Goal: Task Accomplishment & Management: Complete application form

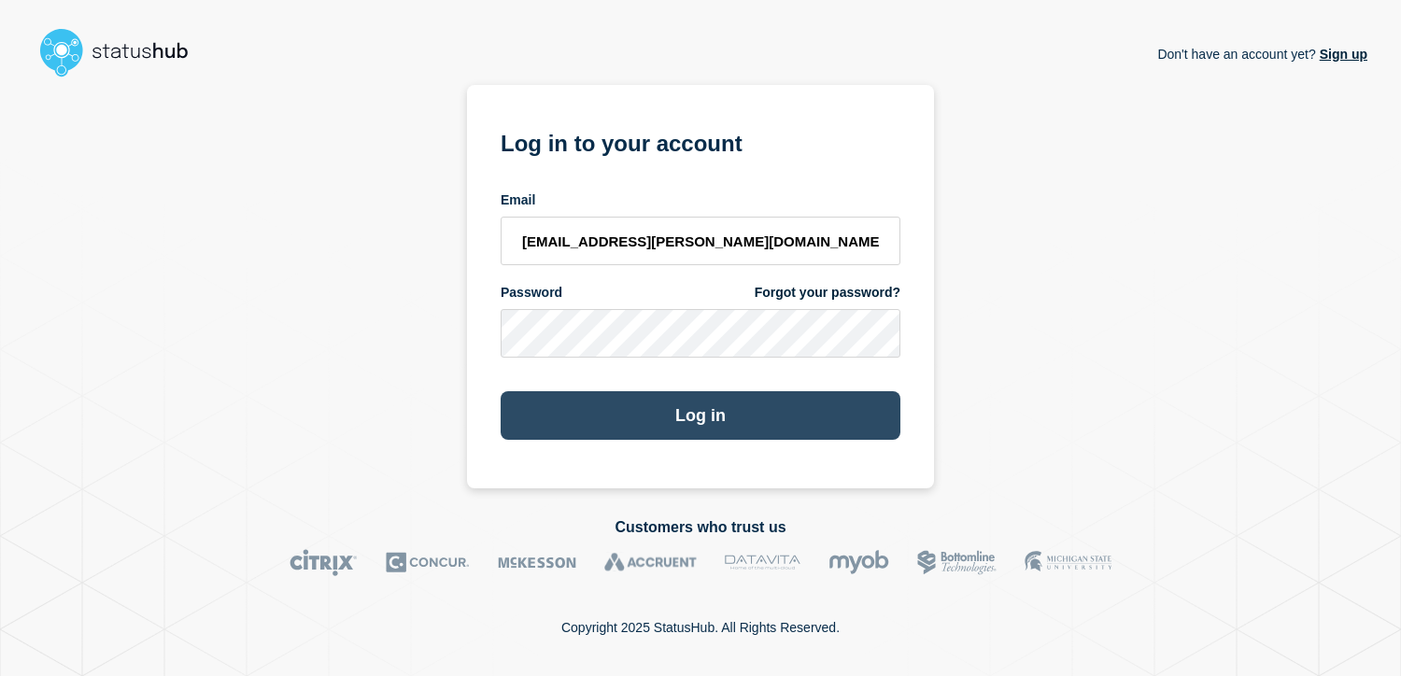
click at [675, 420] on button "Log in" at bounding box center [701, 415] width 400 height 49
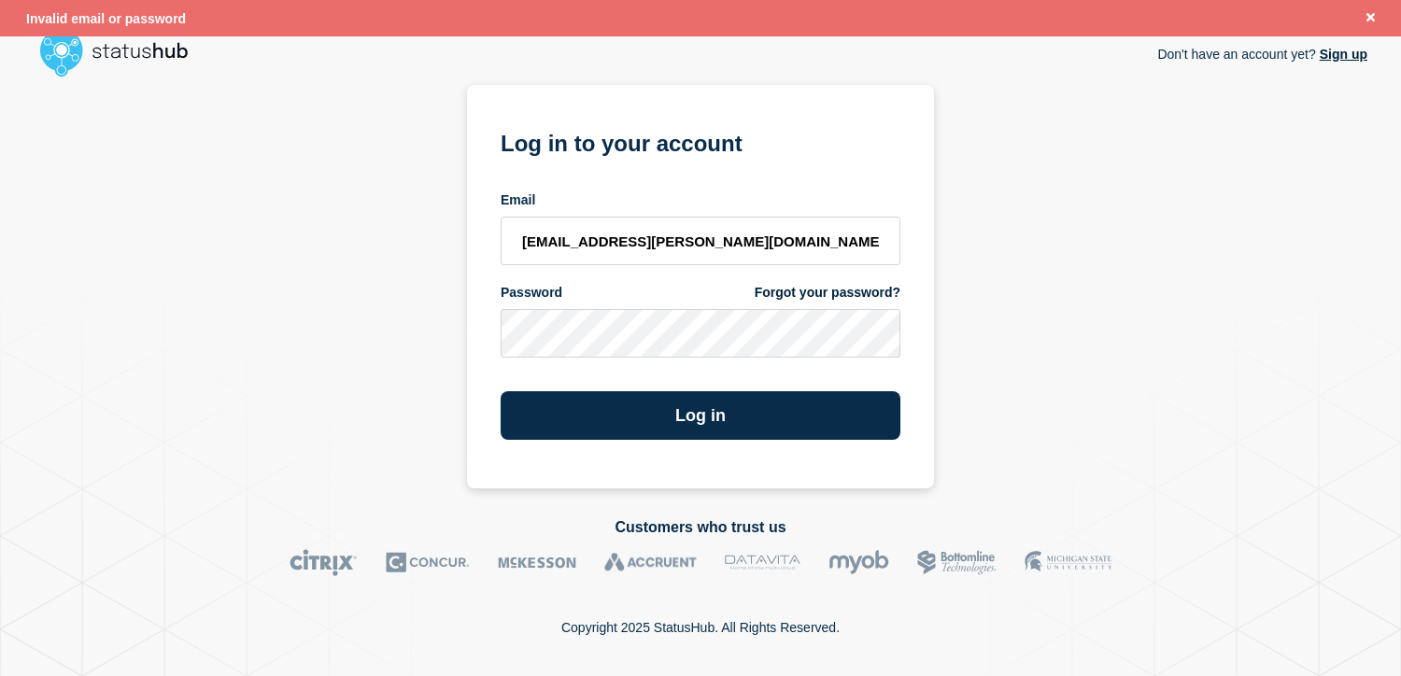
type input "kwhitted@campbell.edu"
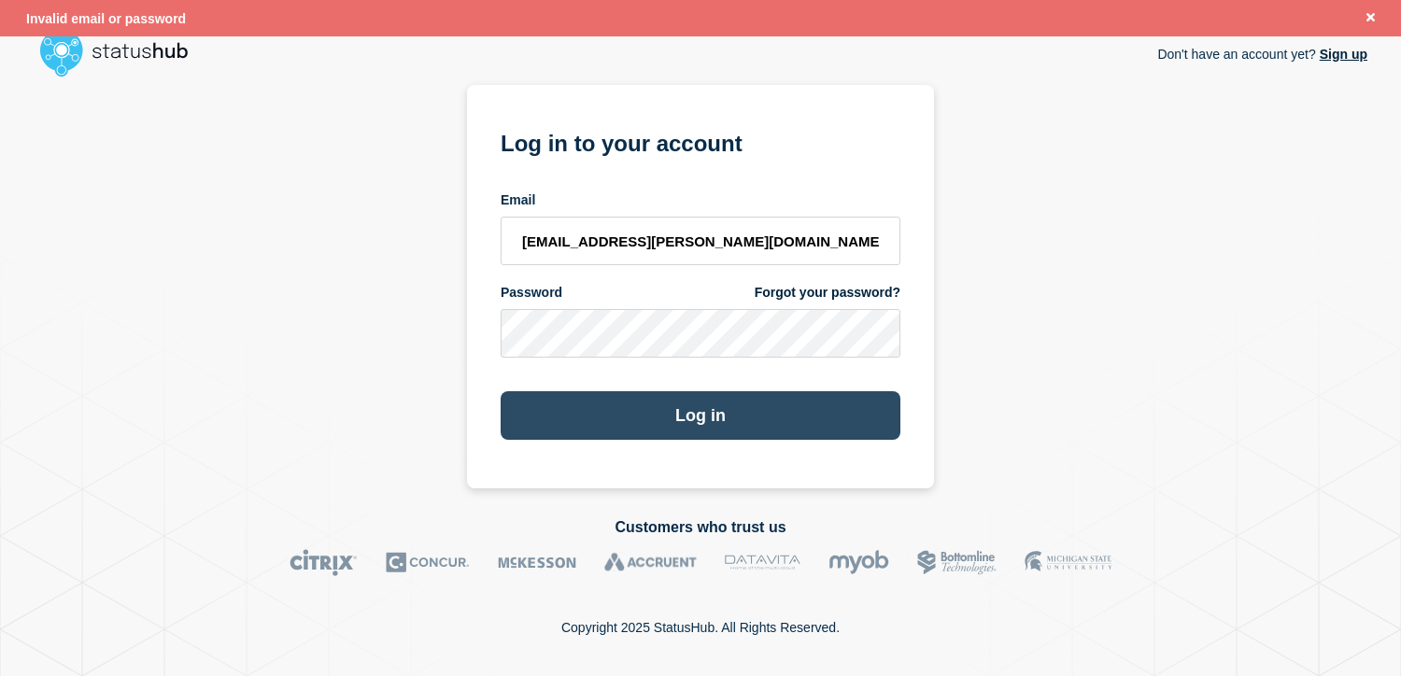
click at [663, 430] on button "Log in" at bounding box center [701, 415] width 400 height 49
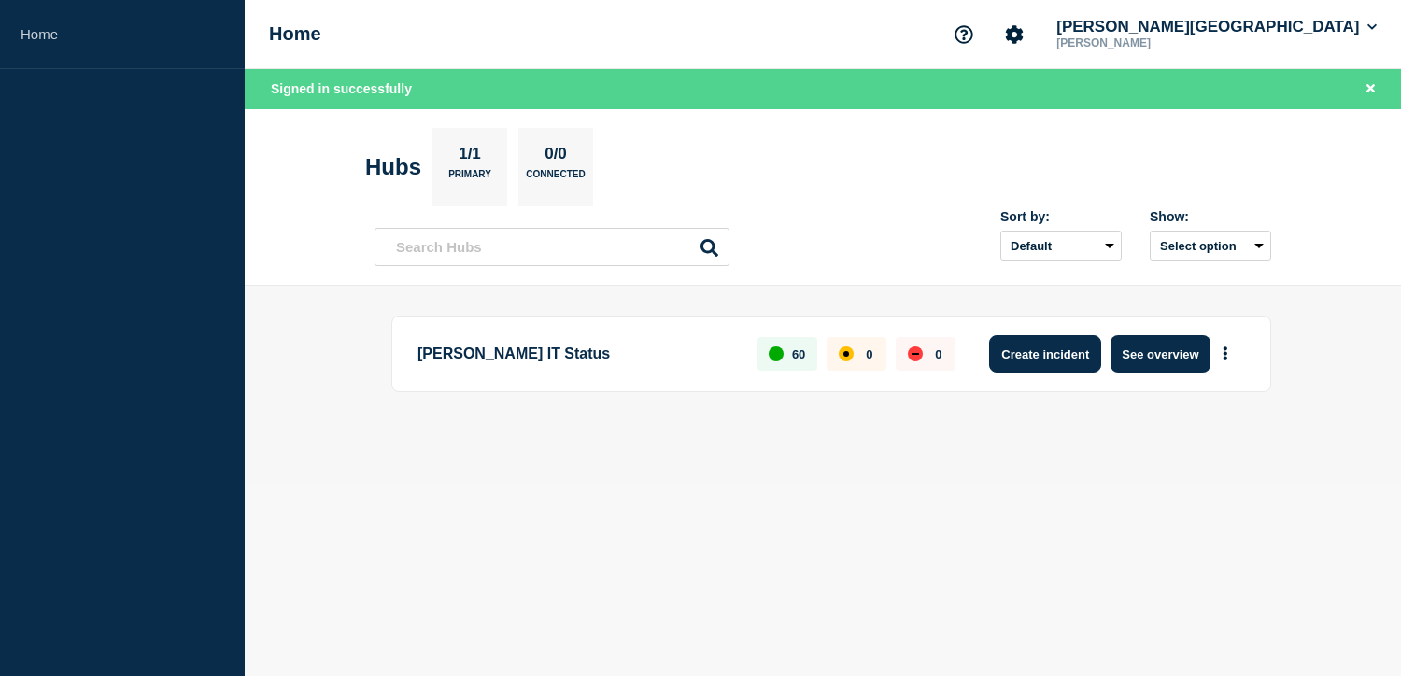
click at [1014, 350] on button "Create incident" at bounding box center [1045, 353] width 112 height 37
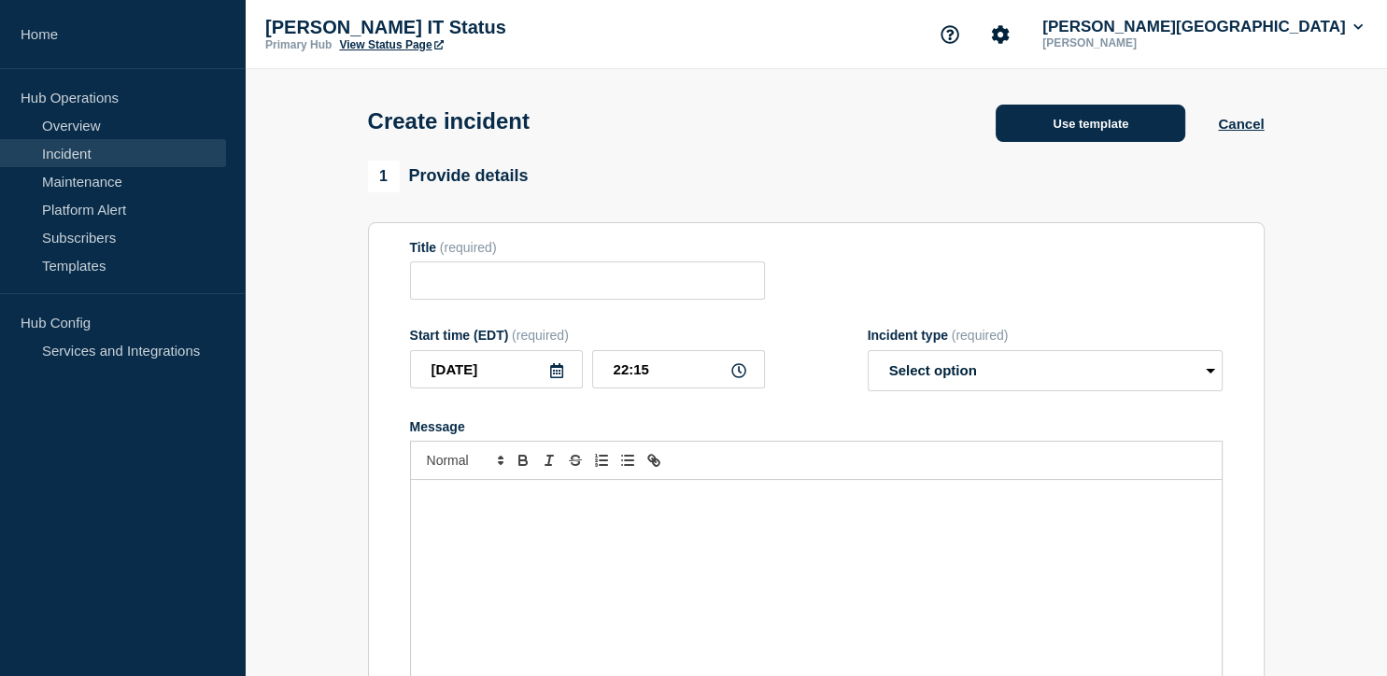
click at [1073, 130] on button "Use template" at bounding box center [1091, 123] width 190 height 37
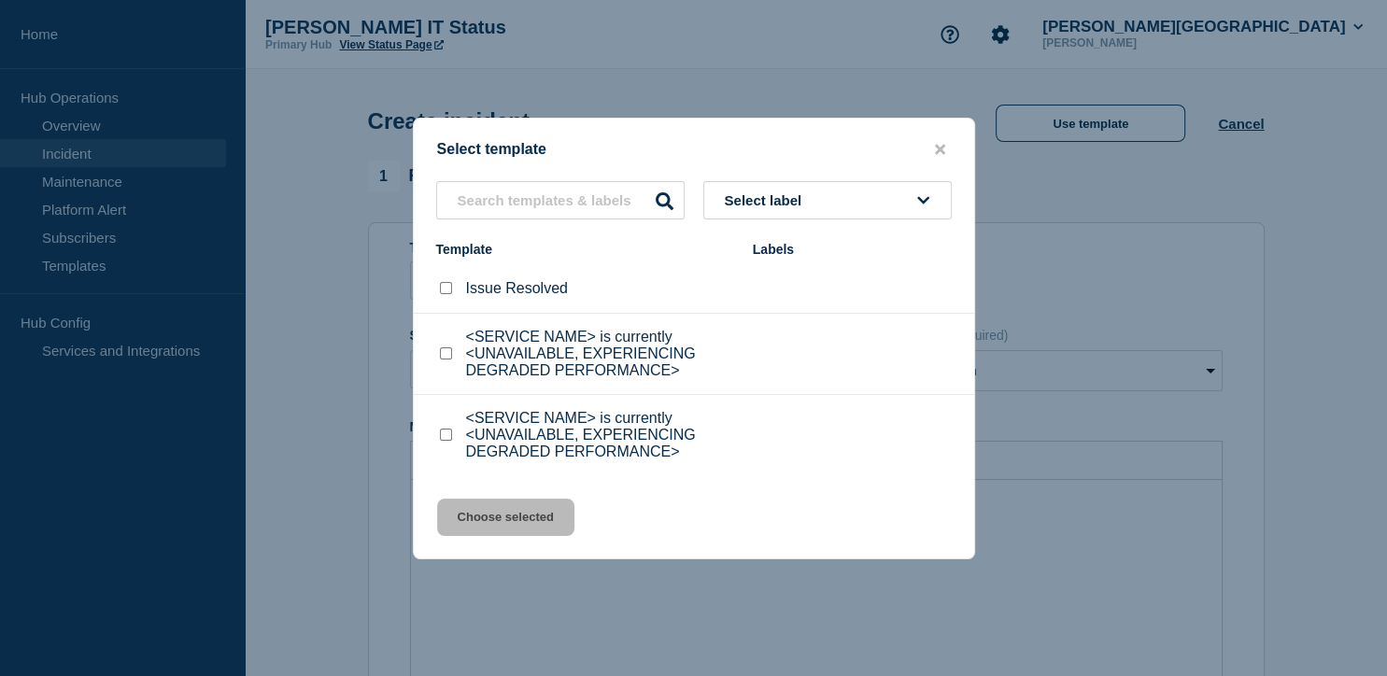
click at [449, 352] on input "<SERVICE NAME> is currently <UNAVAILABLE, EXPERIENCING DEGRADED PERFORMANCE> ch…" at bounding box center [446, 354] width 12 height 12
checkbox input "true"
click at [513, 507] on button "Choose selected" at bounding box center [505, 517] width 137 height 37
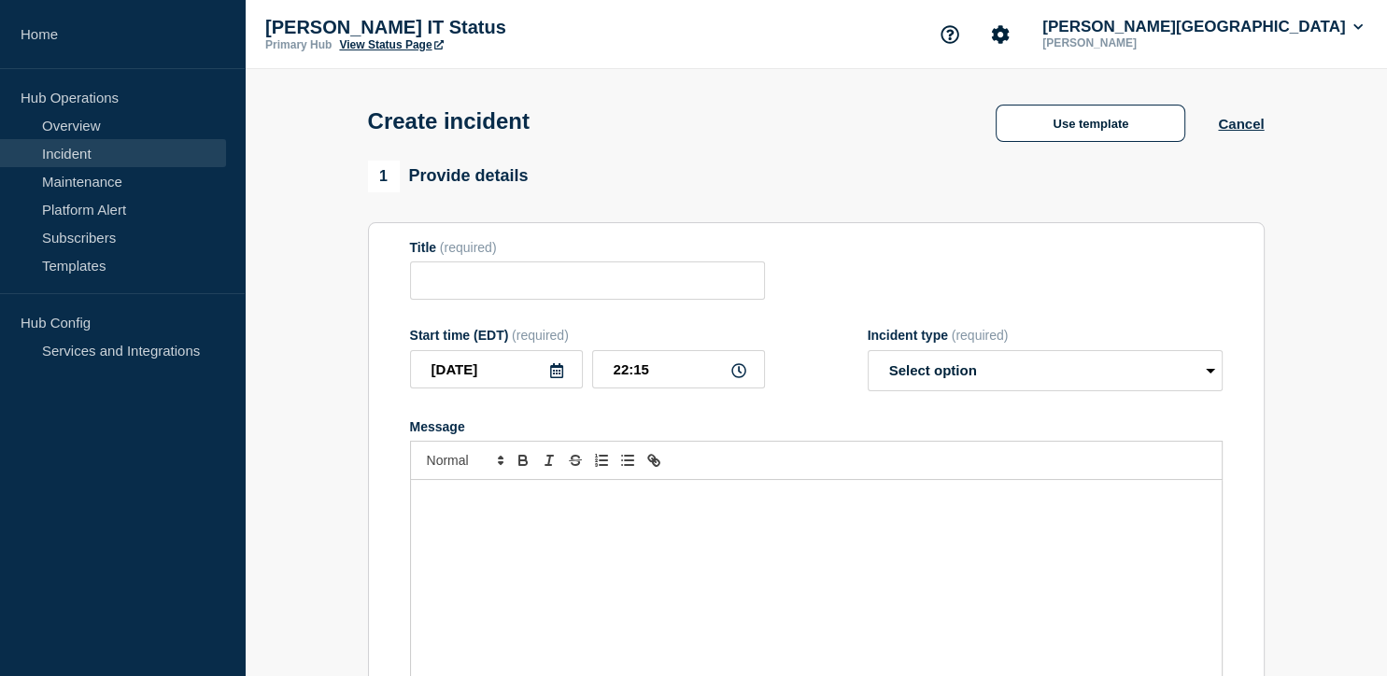
type input "<SERVICE NAME> is currently <UNAVAILABLE, EXPERIENCING DEGRADED PERFORMANCE>"
select select "investigating"
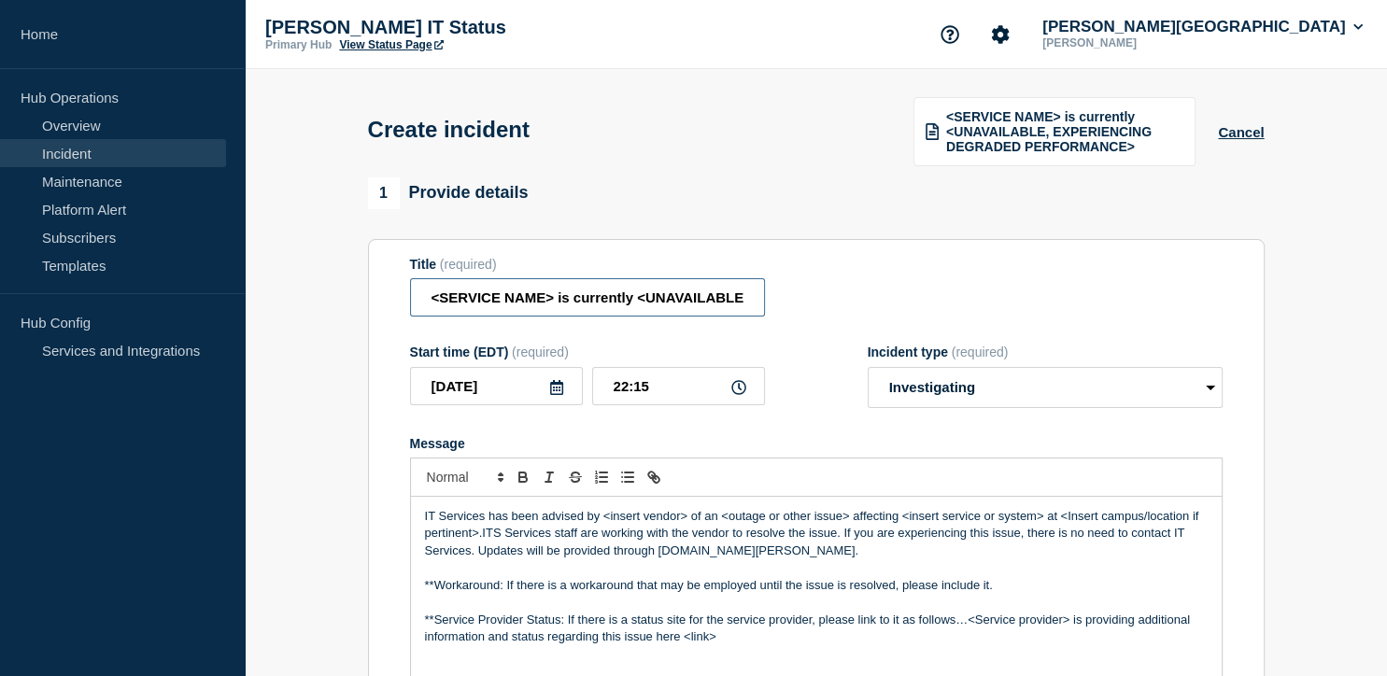
drag, startPoint x: 553, startPoint y: 299, endPoint x: 413, endPoint y: 308, distance: 140.5
click at [413, 308] on input "<SERVICE NAME> is currently <UNAVAILABLE, EXPERIENCING DEGRADED PERFORMANCE>" at bounding box center [587, 297] width 355 height 38
click at [413, 308] on input "C is currently <UNAVAILABLE, EXPERIENCING DEGRADED PERFORMANCE>" at bounding box center [587, 297] width 355 height 38
drag, startPoint x: 660, startPoint y: 293, endPoint x: 804, endPoint y: 274, distance: 145.2
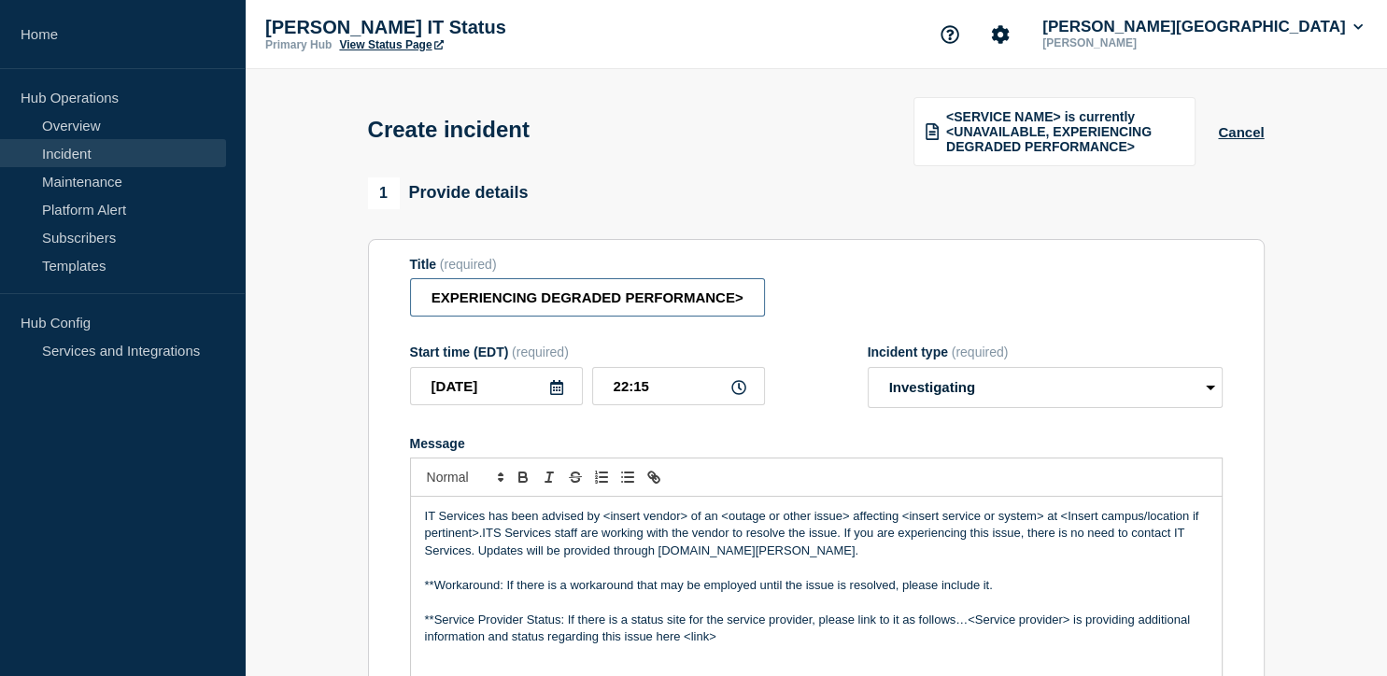
click at [804, 274] on div "Title (required) Main Campus Internet is currently <UNAVAILABLE, EXPERIENCING D…" at bounding box center [816, 287] width 813 height 61
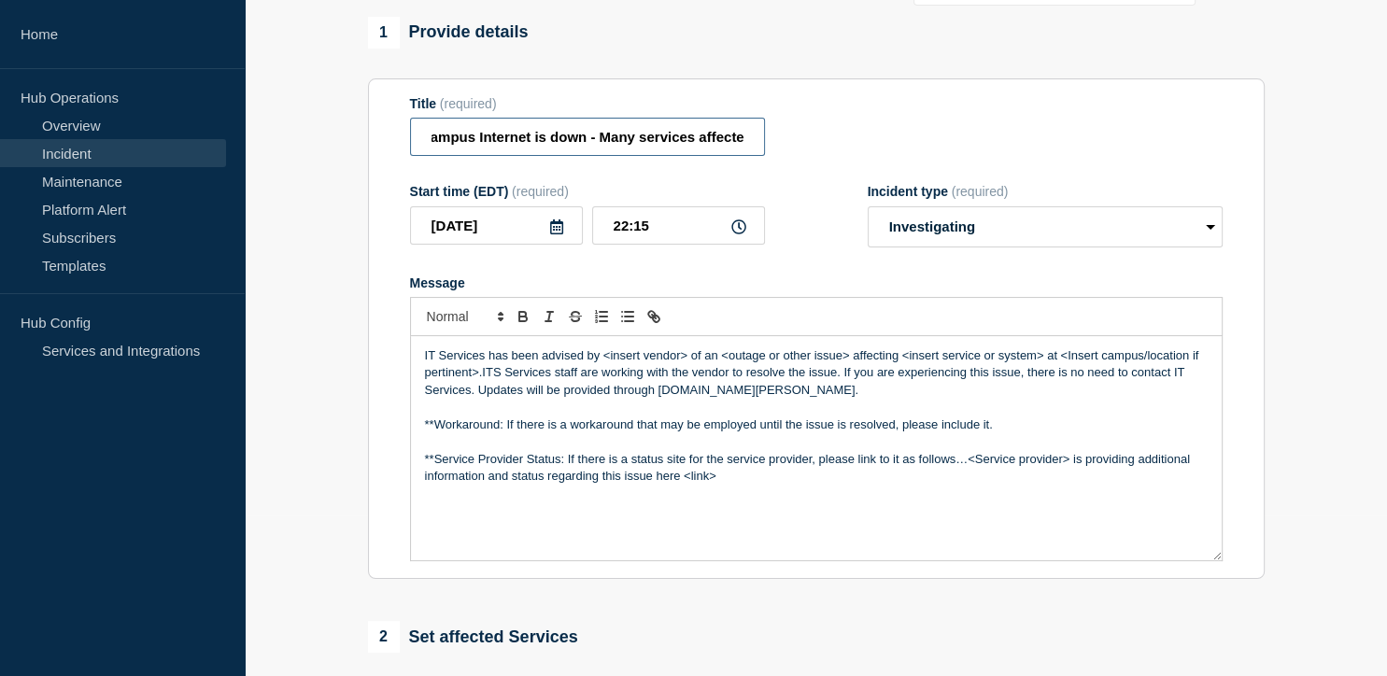
scroll to position [0, 56]
type input "Main Campus Internet is down - Many services affected"
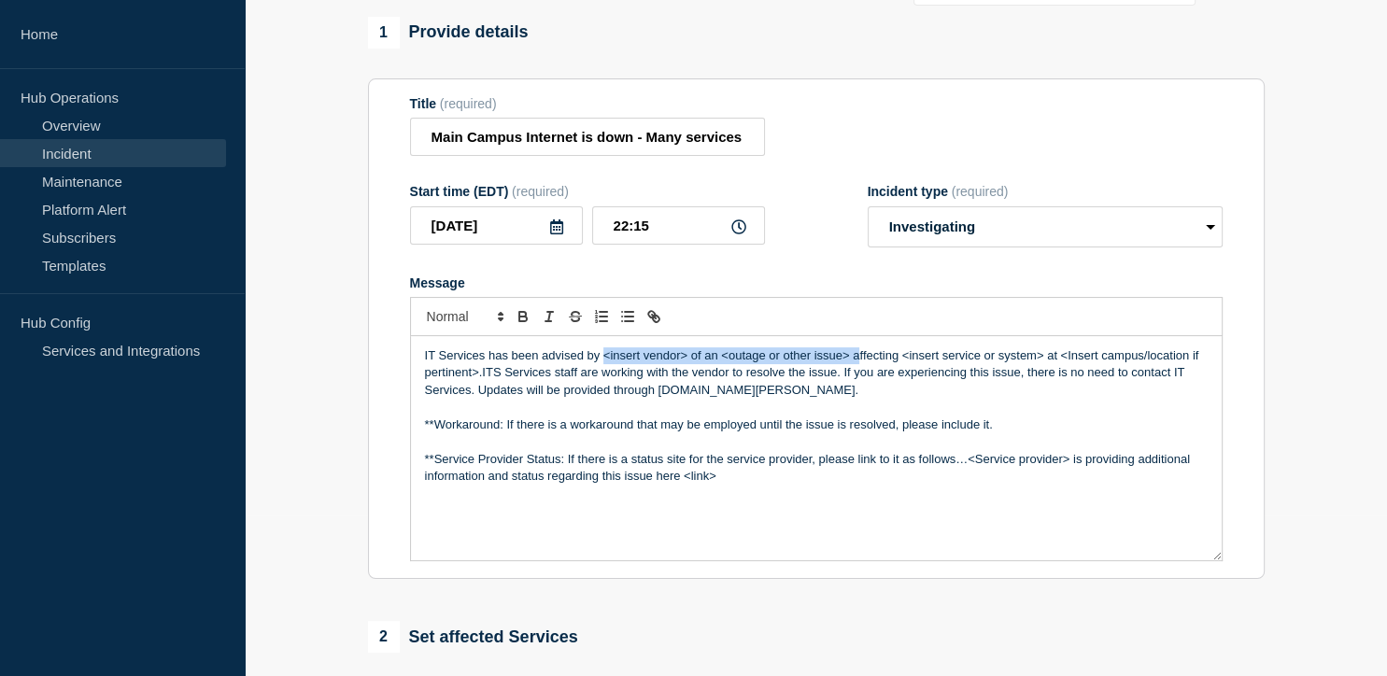
drag, startPoint x: 602, startPoint y: 356, endPoint x: 860, endPoint y: 353, distance: 257.9
click at [860, 353] on p "IT Services has been advised by <insert vendor> of an <outage or other issue> a…" at bounding box center [816, 373] width 783 height 51
click at [607, 359] on p "IT Services has been advised by <insert vendor> of an <outage or other issue> a…" at bounding box center [816, 373] width 783 height 51
drag, startPoint x: 489, startPoint y: 356, endPoint x: 686, endPoint y: 353, distance: 197.2
click at [686, 353] on p "IT Services has been advised by <insert vendor> of an <outage or other issue> a…" at bounding box center [816, 373] width 783 height 51
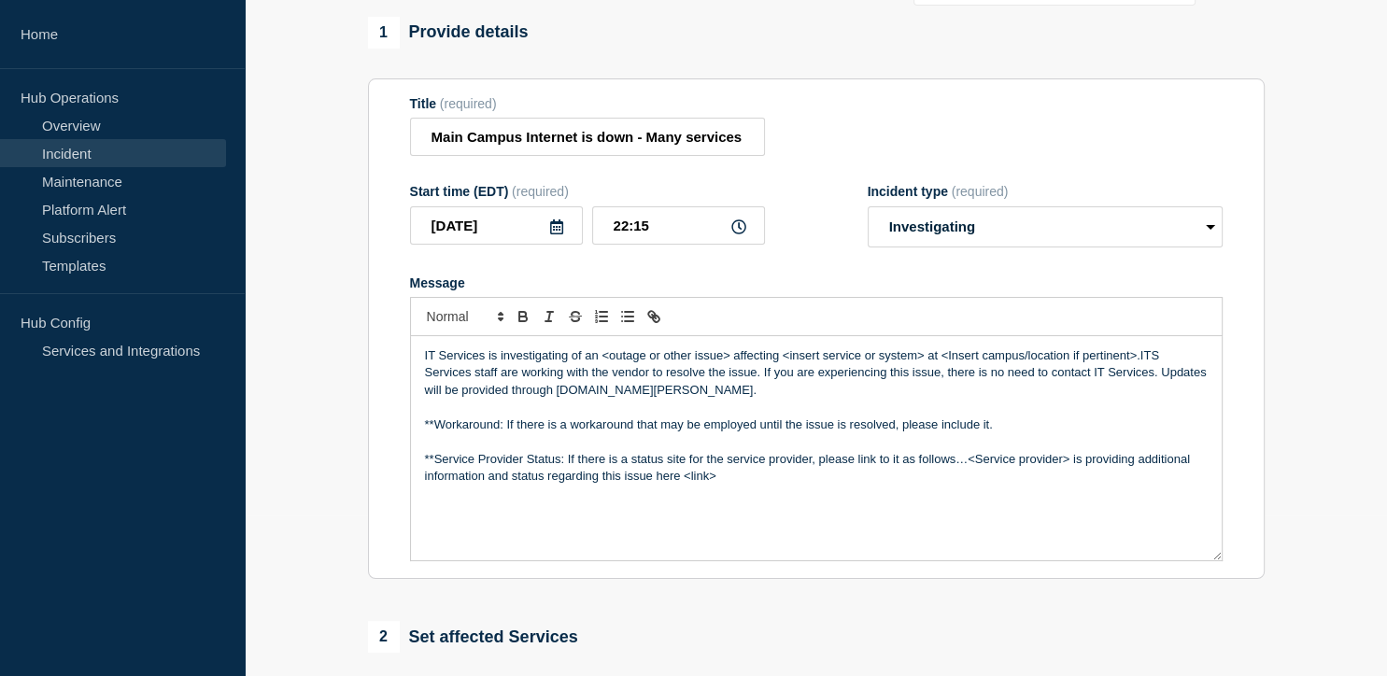
click at [727, 357] on p "IT Services is investigating of an <outage or other issue> affecting <insert se…" at bounding box center [816, 373] width 783 height 51
click at [790, 358] on p "IT Services is investigating reports of the internet and other services affecti…" at bounding box center [816, 373] width 783 height 51
click at [624, 359] on p "IT Services is investigating reports of the internet and other services affecti…" at bounding box center [816, 373] width 783 height 51
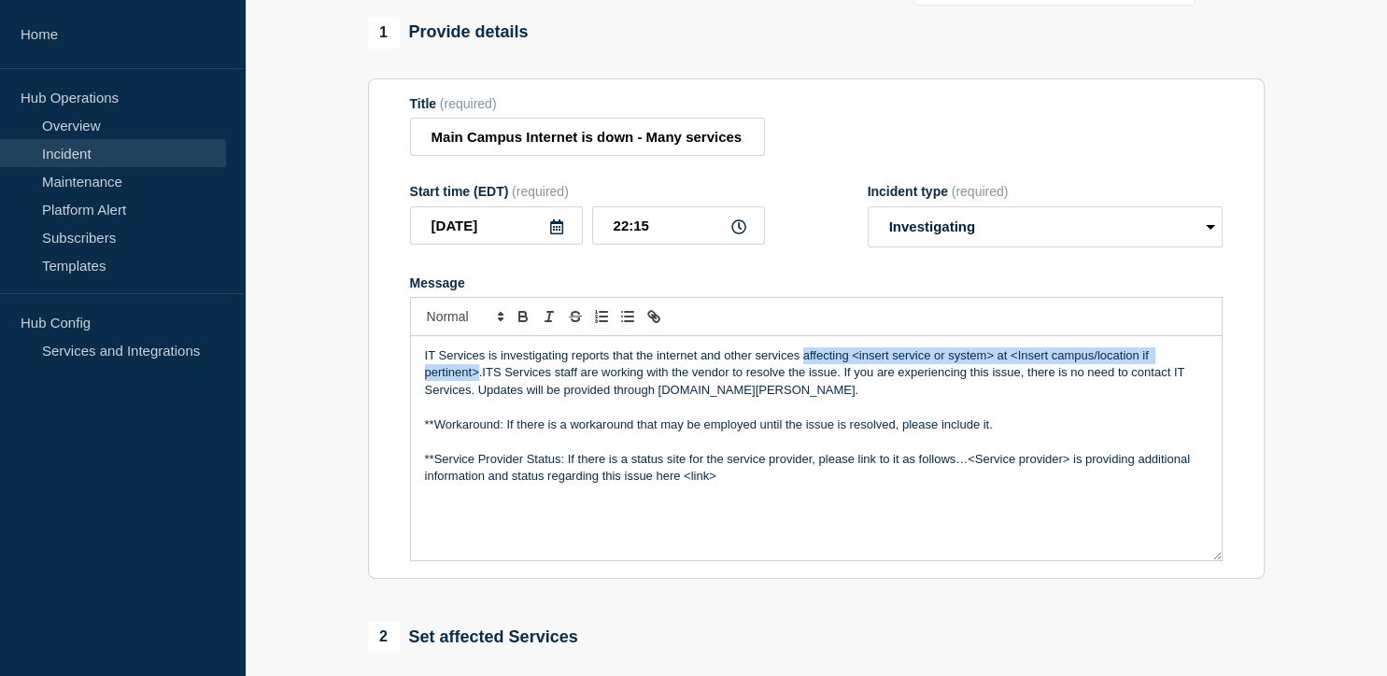
drag, startPoint x: 804, startPoint y: 360, endPoint x: 478, endPoint y: 380, distance: 325.8
click at [478, 380] on p "IT Services is investigating reports that the internet and other services affec…" at bounding box center [816, 373] width 783 height 51
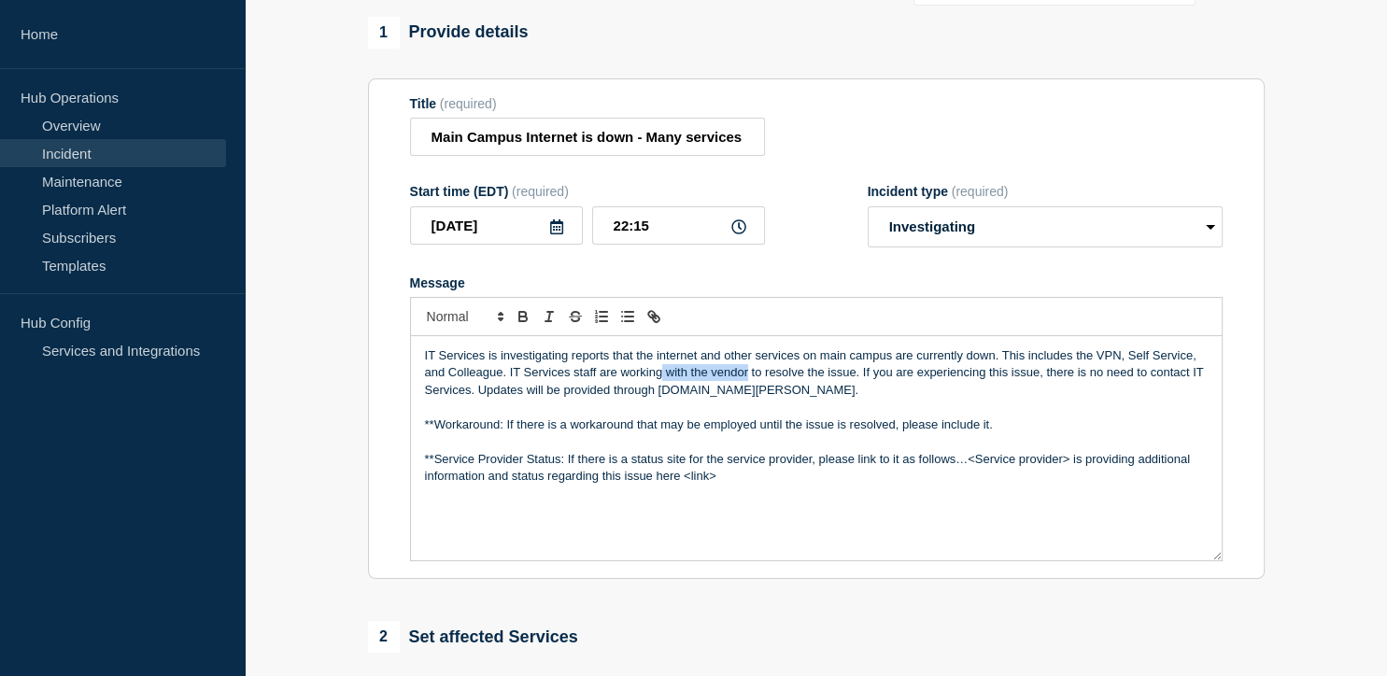
drag, startPoint x: 662, startPoint y: 373, endPoint x: 746, endPoint y: 377, distance: 83.2
click at [746, 377] on p "IT Services is investigating reports that the internet and other services on ma…" at bounding box center [816, 373] width 783 height 51
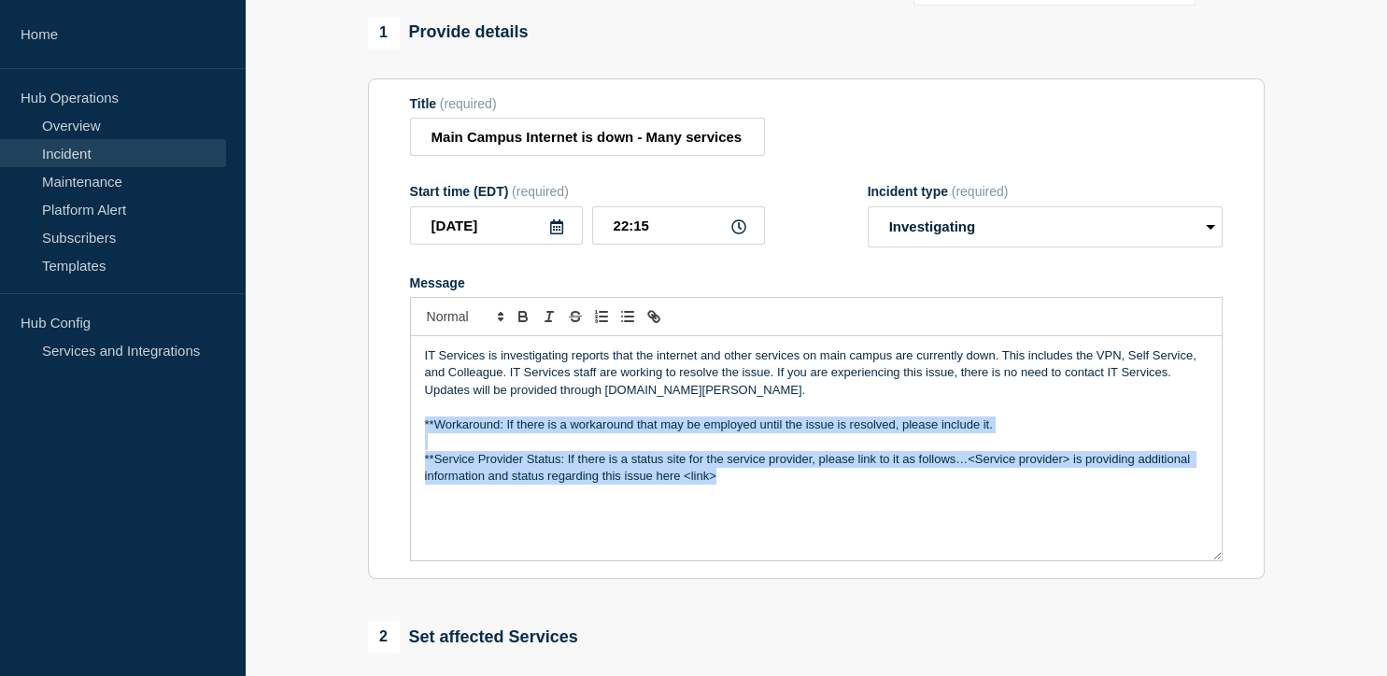
drag, startPoint x: 422, startPoint y: 426, endPoint x: 895, endPoint y: 522, distance: 482.5
click at [895, 522] on div "IT Services is investigating reports that the internet and other services on ma…" at bounding box center [816, 448] width 811 height 224
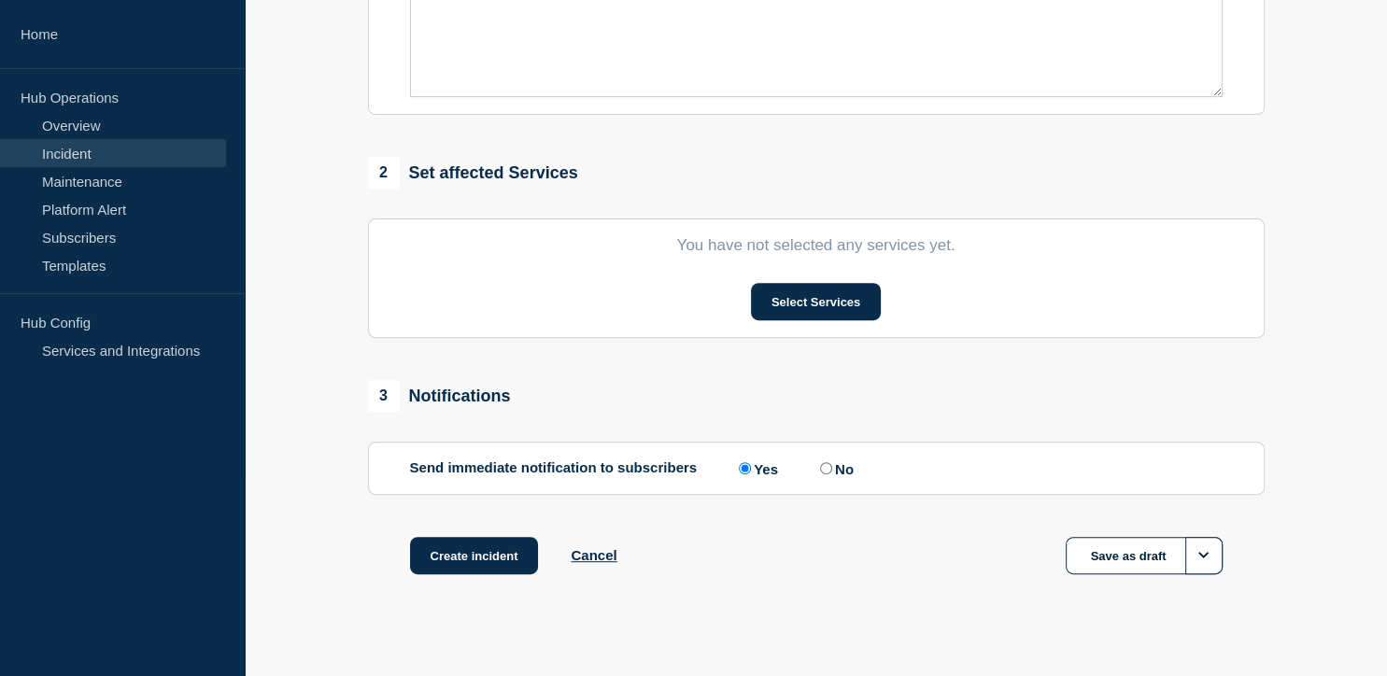
scroll to position [647, 0]
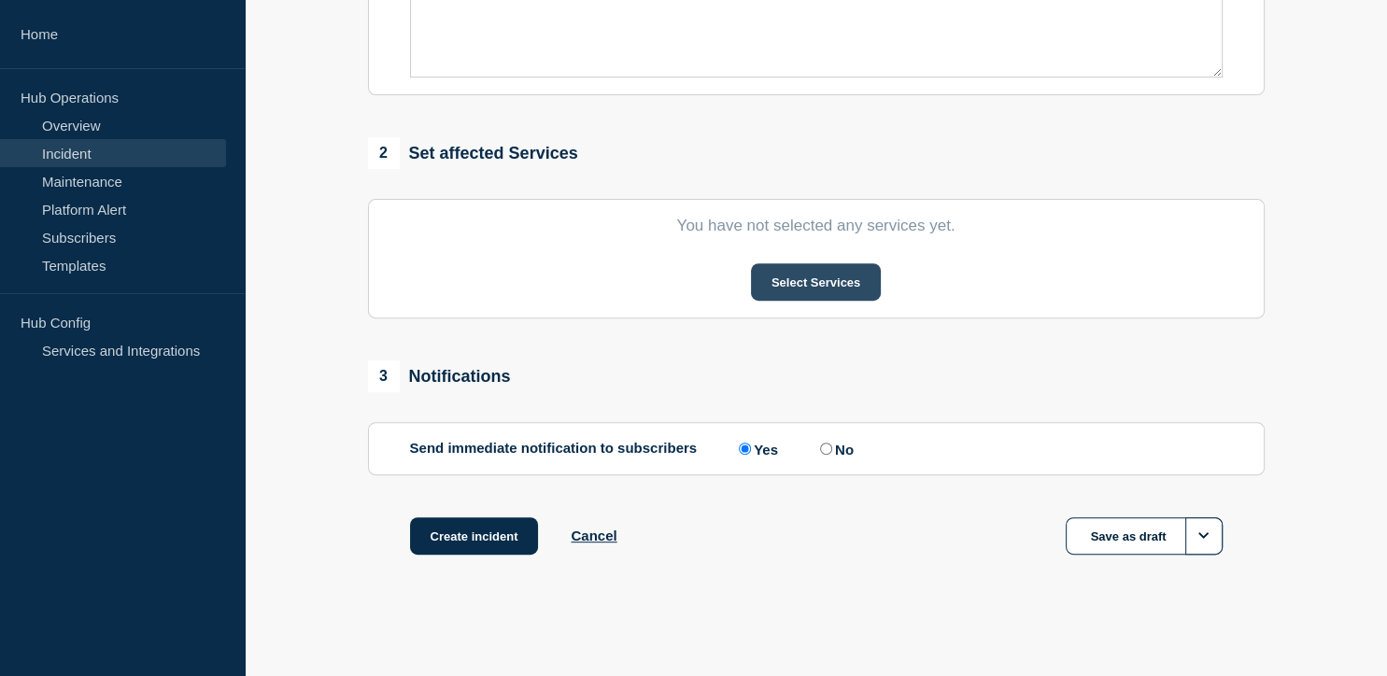
click at [813, 284] on button "Select Services" at bounding box center [816, 281] width 130 height 37
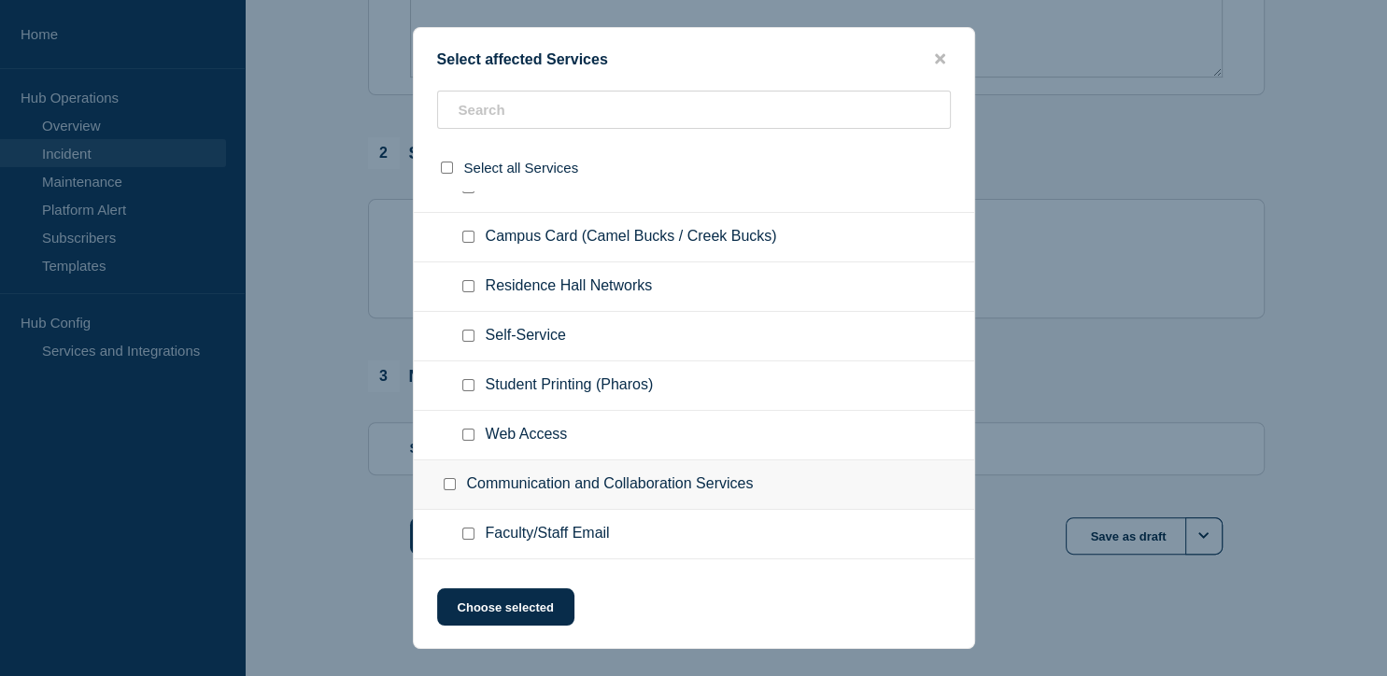
scroll to position [235, 0]
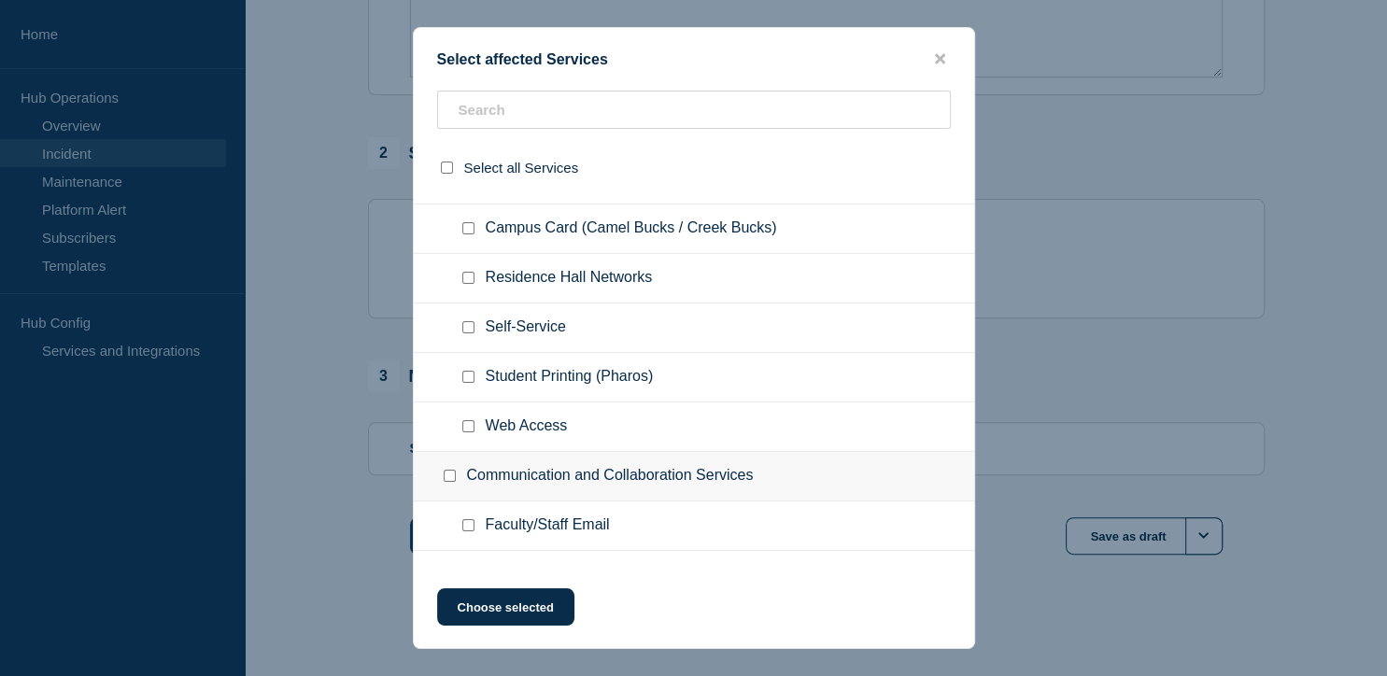
click at [465, 328] on input "Self-Service checkbox" at bounding box center [468, 327] width 12 height 12
checkbox input "true"
click at [465, 432] on input "Web Access checkbox" at bounding box center [468, 426] width 12 height 12
checkbox input "true"
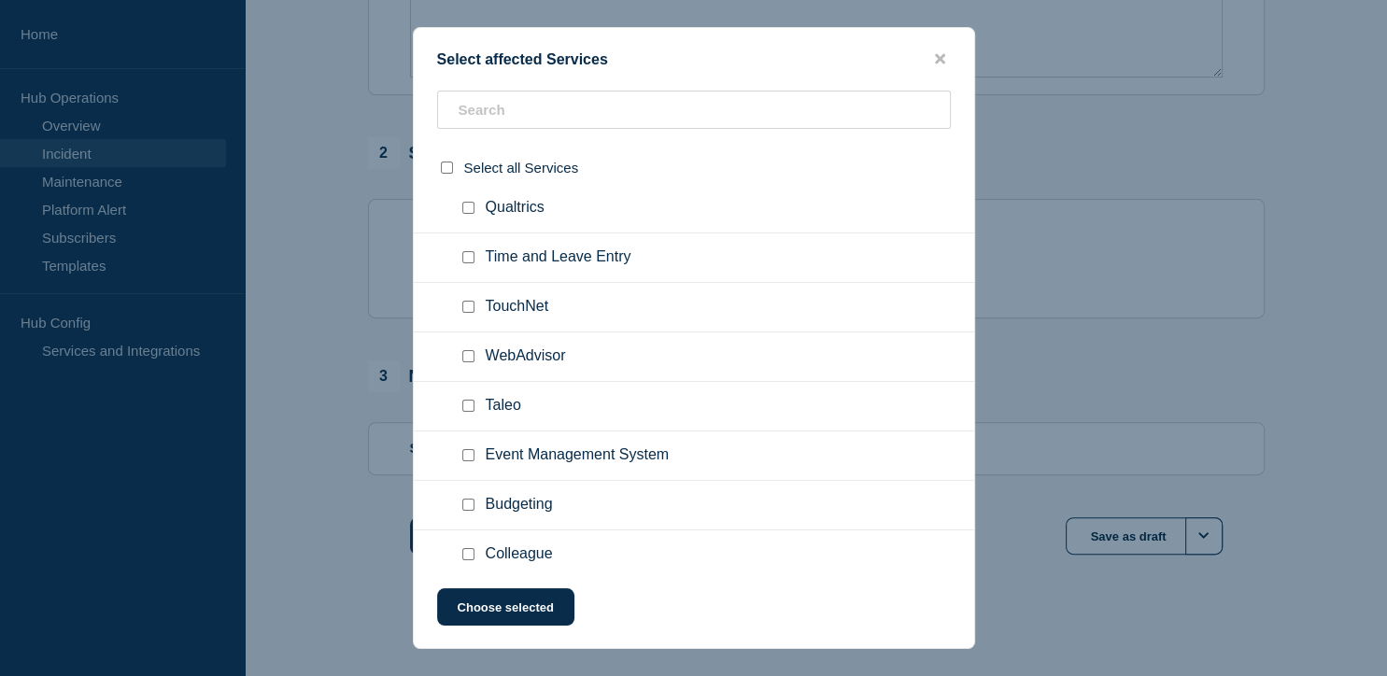
scroll to position [1752, 0]
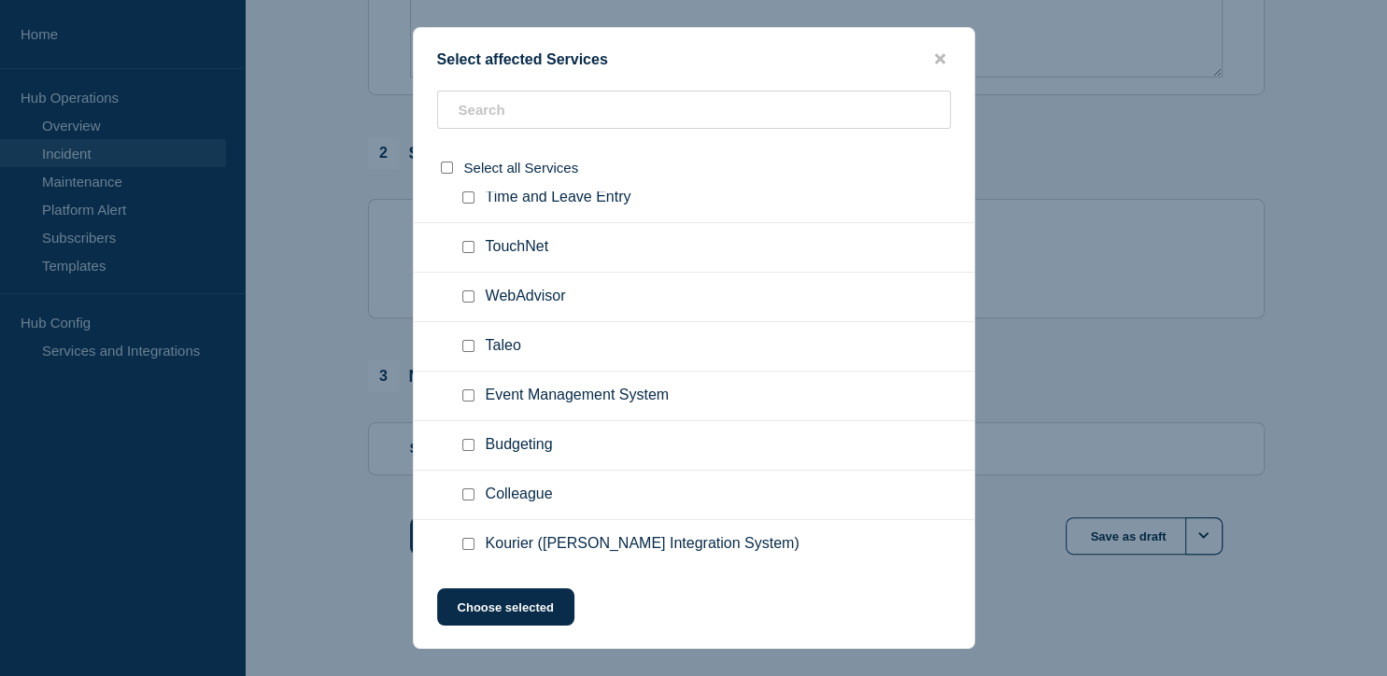
click at [466, 489] on input "Colleague checkbox" at bounding box center [468, 495] width 12 height 12
checkbox input "true"
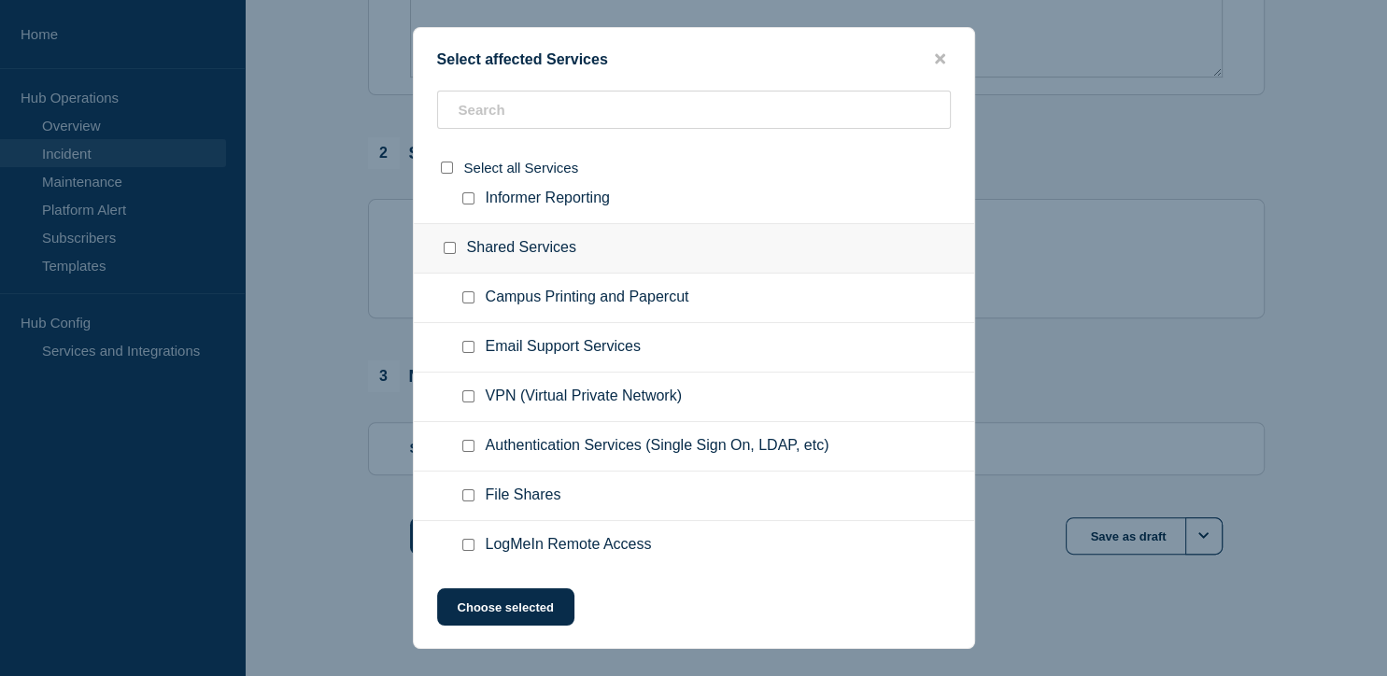
scroll to position [2260, 0]
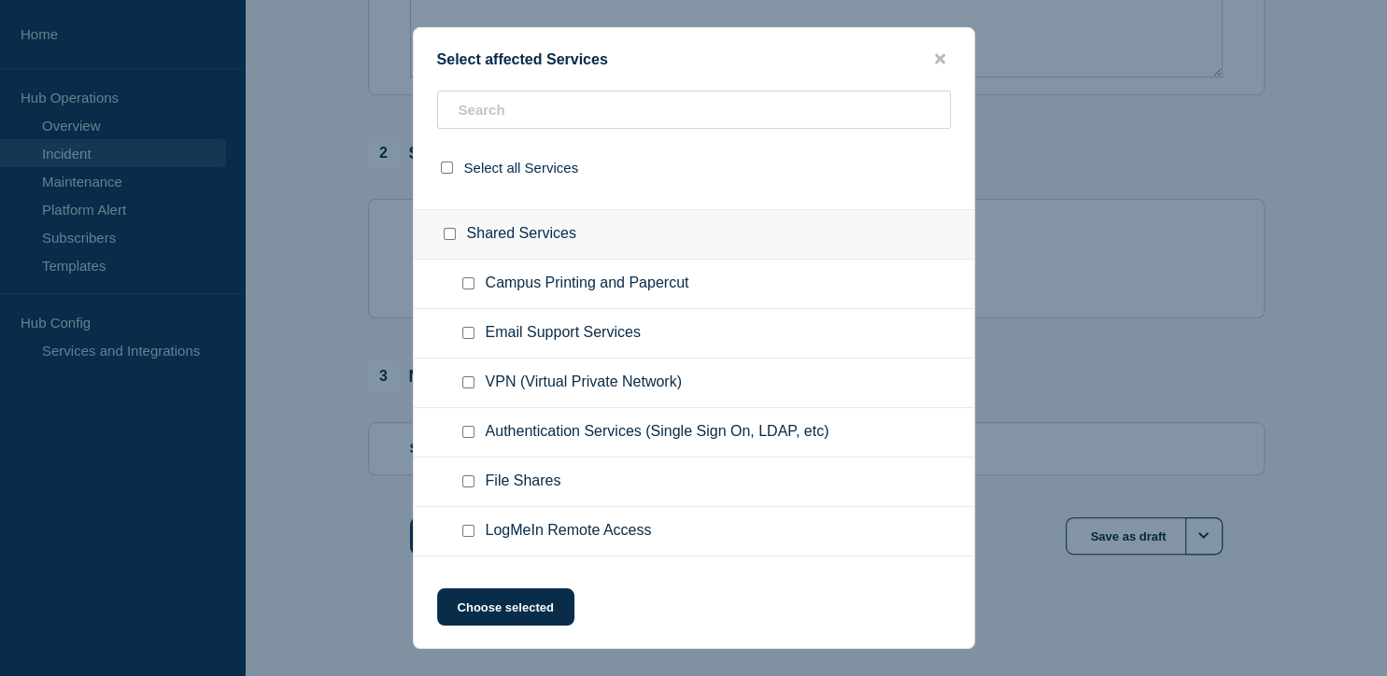
click at [468, 380] on input "VPN (Virtual Private Network) checkbox" at bounding box center [468, 383] width 12 height 12
checkbox input "true"
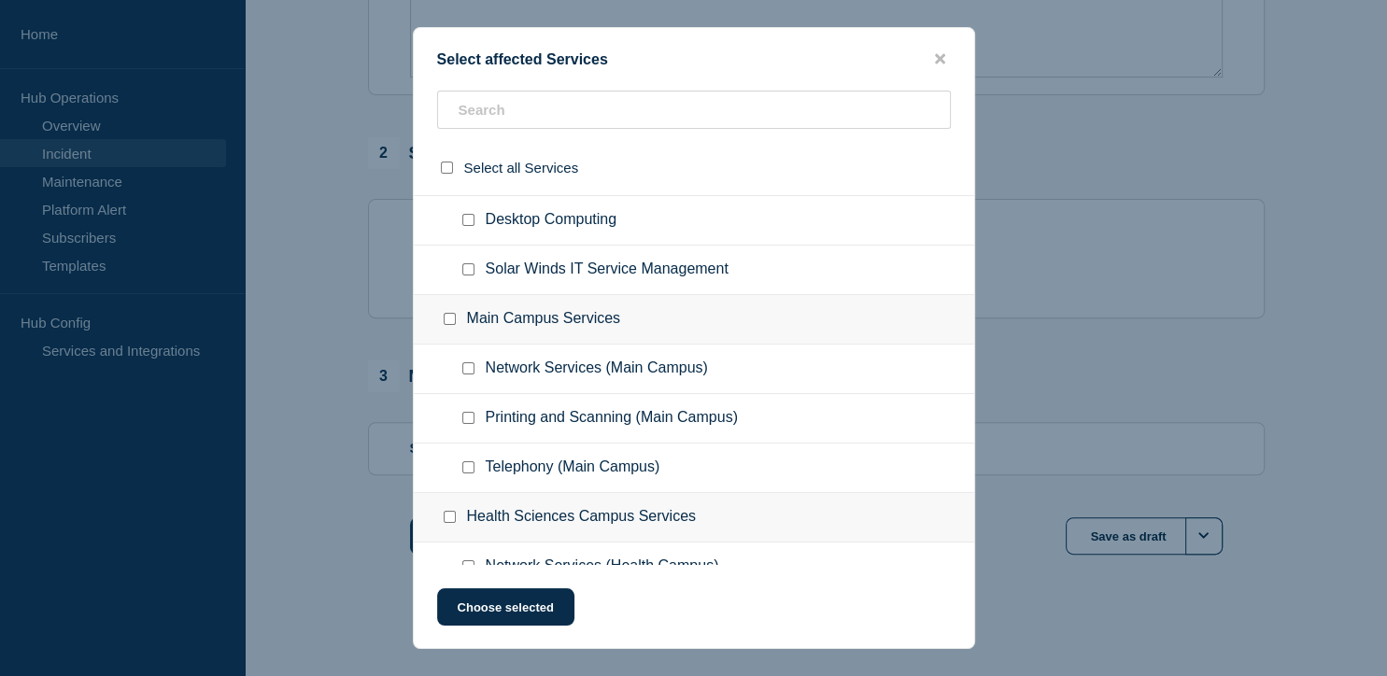
scroll to position [2678, 0]
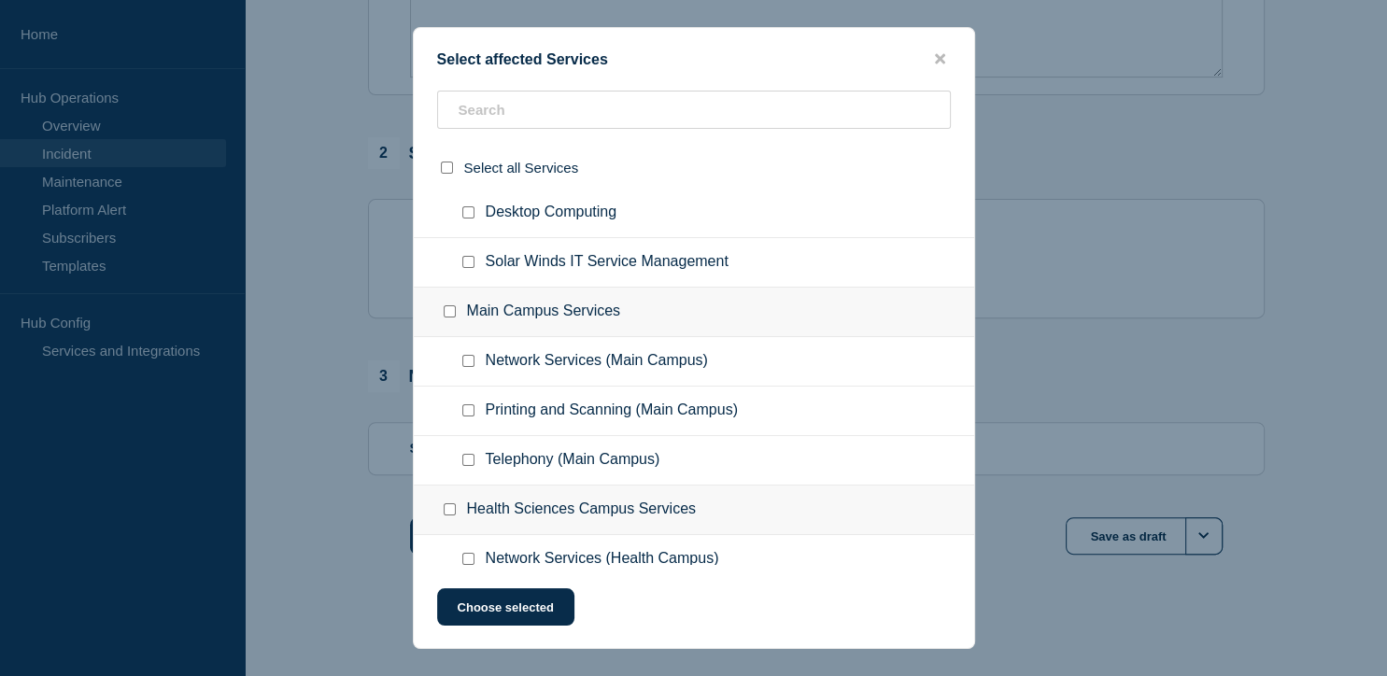
click at [467, 355] on input "Network Services (Main Campus) checkbox" at bounding box center [468, 361] width 12 height 12
checkbox input "true"
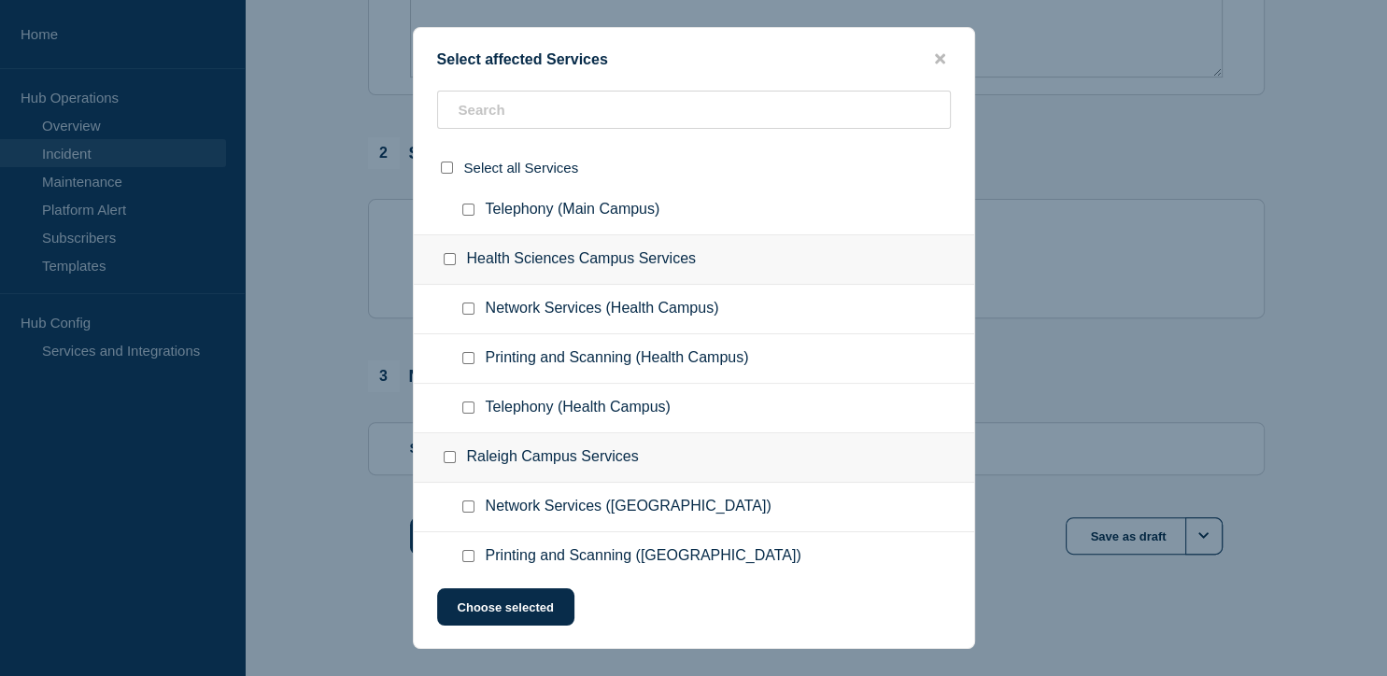
scroll to position [2952, 0]
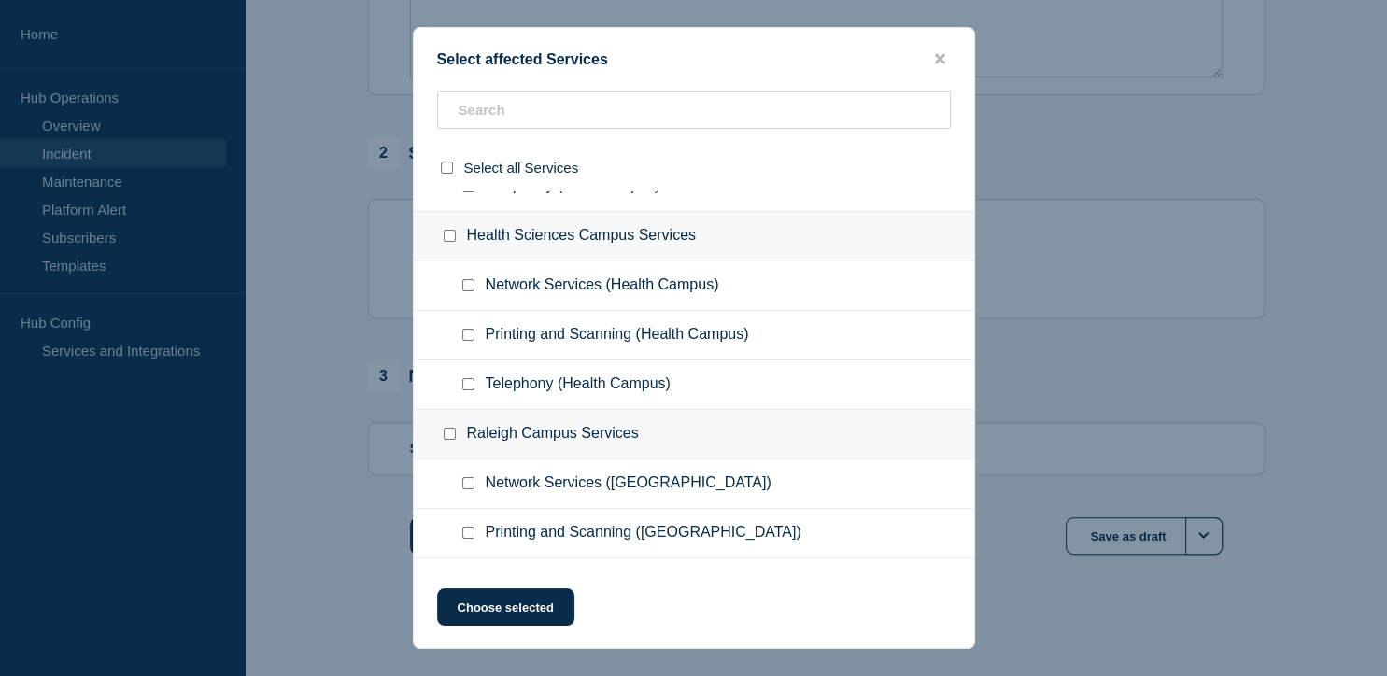
click at [469, 279] on input "Network Services (Health Campus) checkbox" at bounding box center [468, 285] width 12 height 12
checkbox input "true"
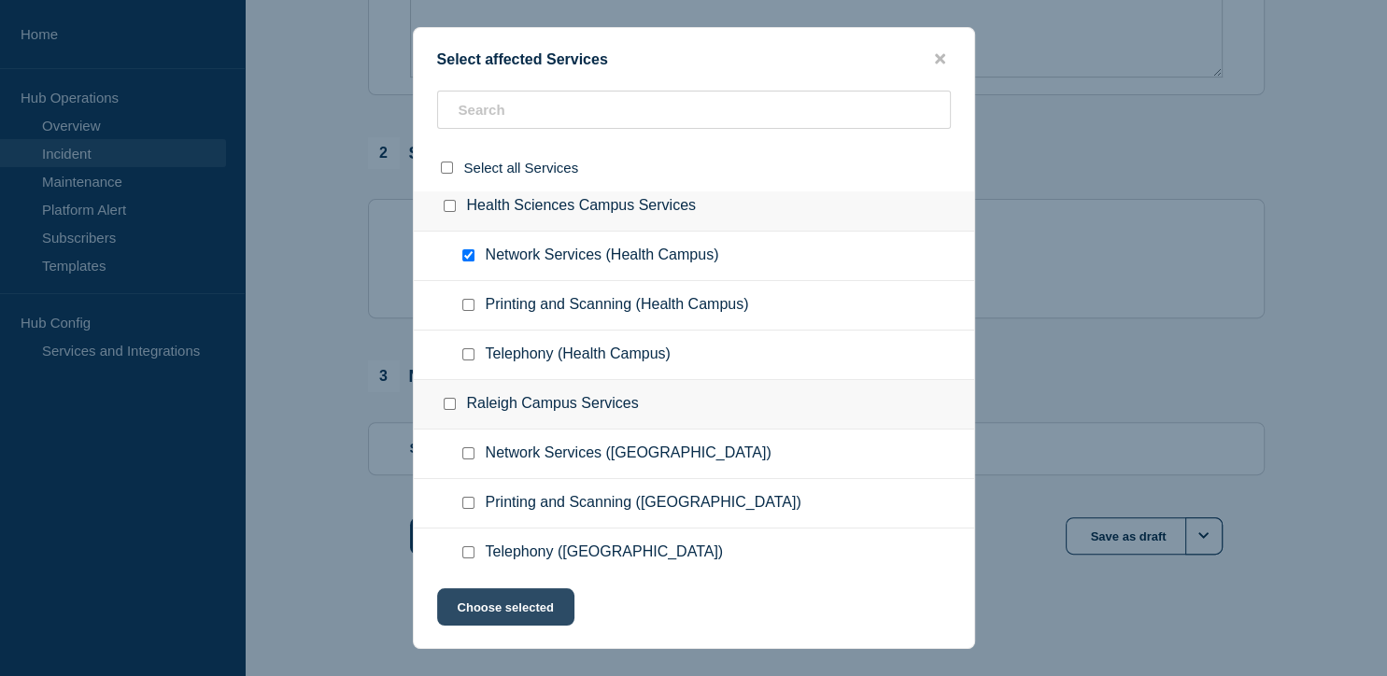
click at [505, 609] on button "Choose selected" at bounding box center [505, 607] width 137 height 37
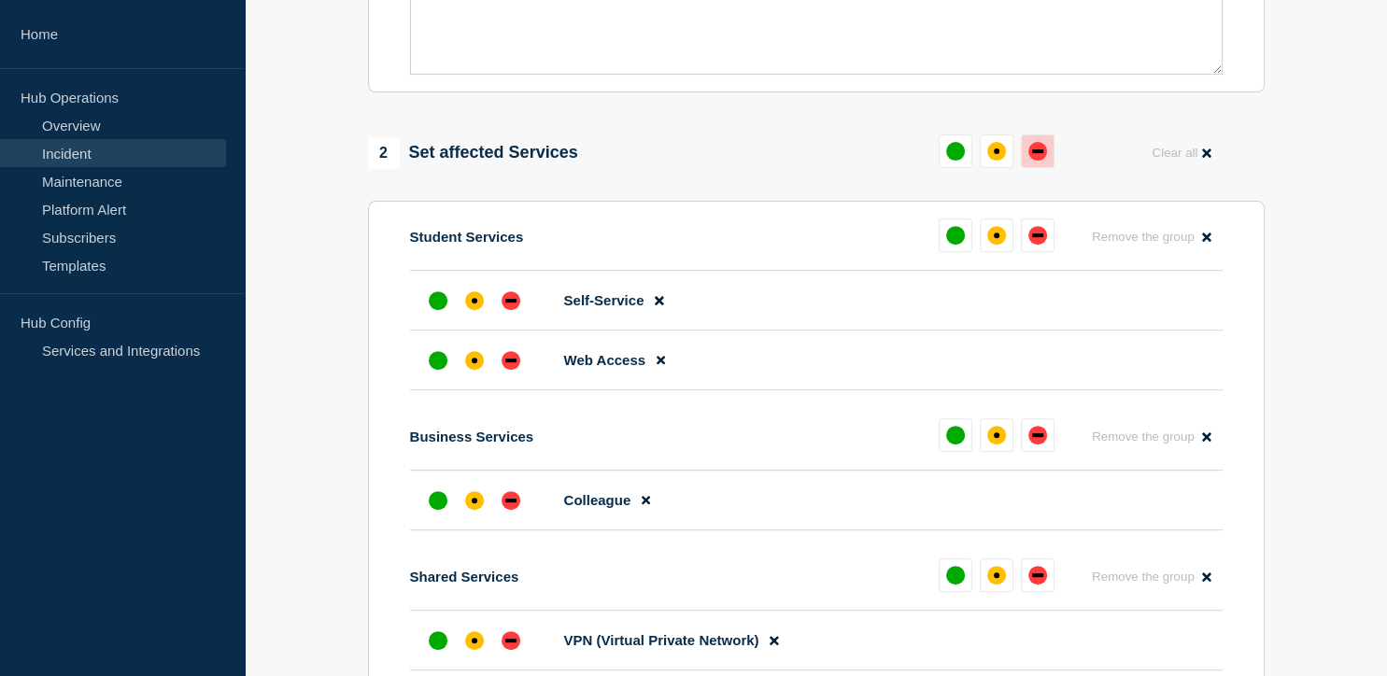
click at [1039, 151] on div "down" at bounding box center [1037, 151] width 11 height 4
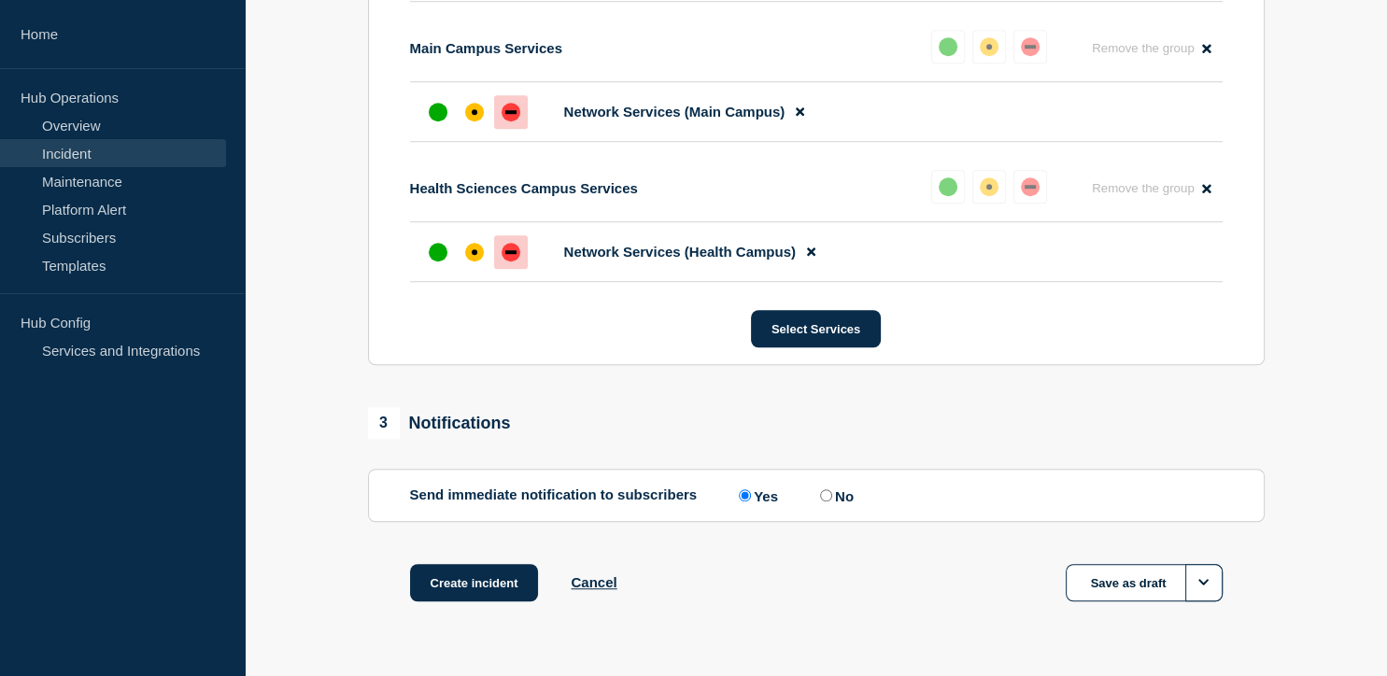
scroll to position [1375, 0]
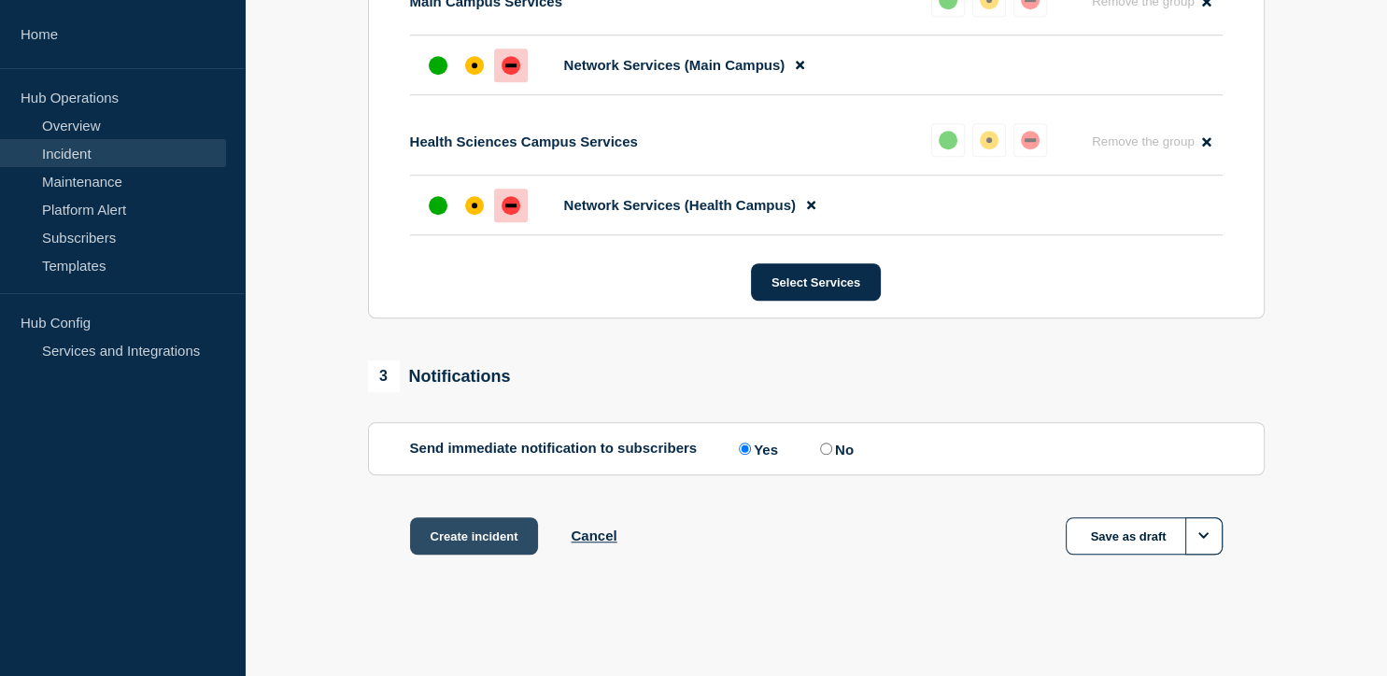
click at [469, 533] on button "Create incident" at bounding box center [474, 536] width 129 height 37
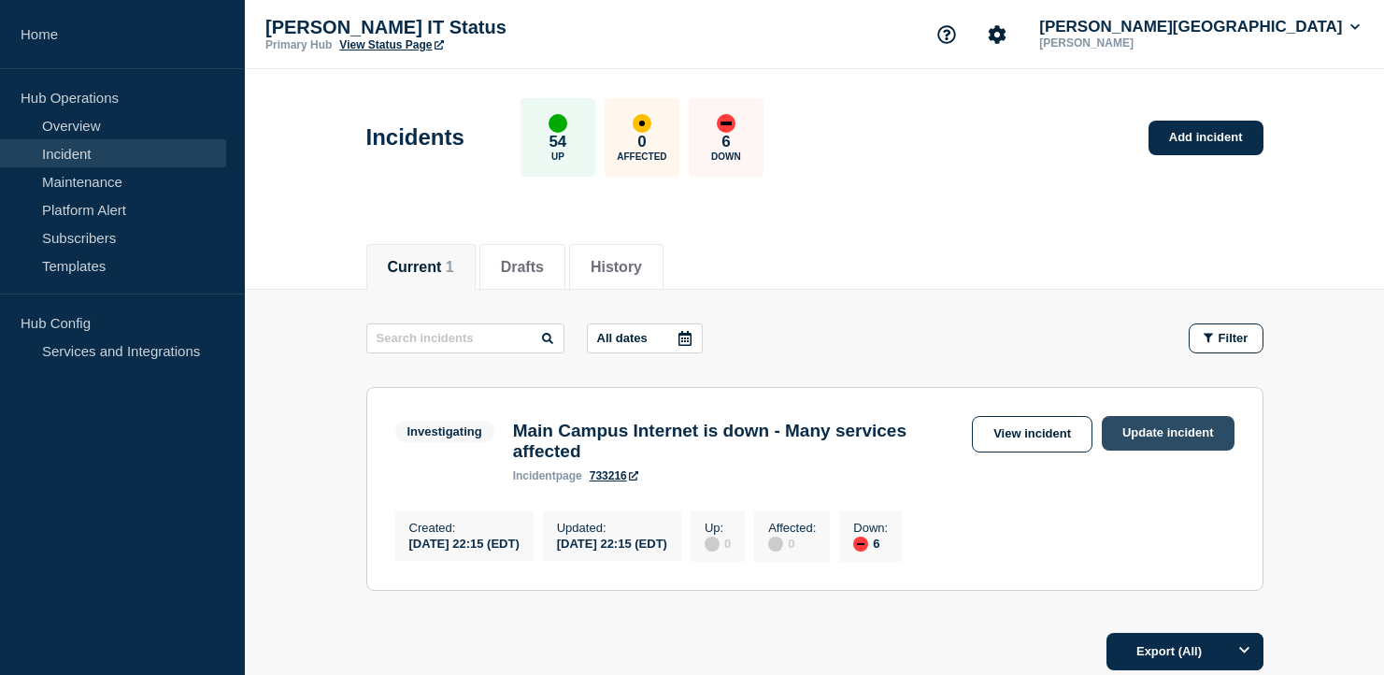
click at [1192, 424] on link "Update incident" at bounding box center [1168, 433] width 133 height 35
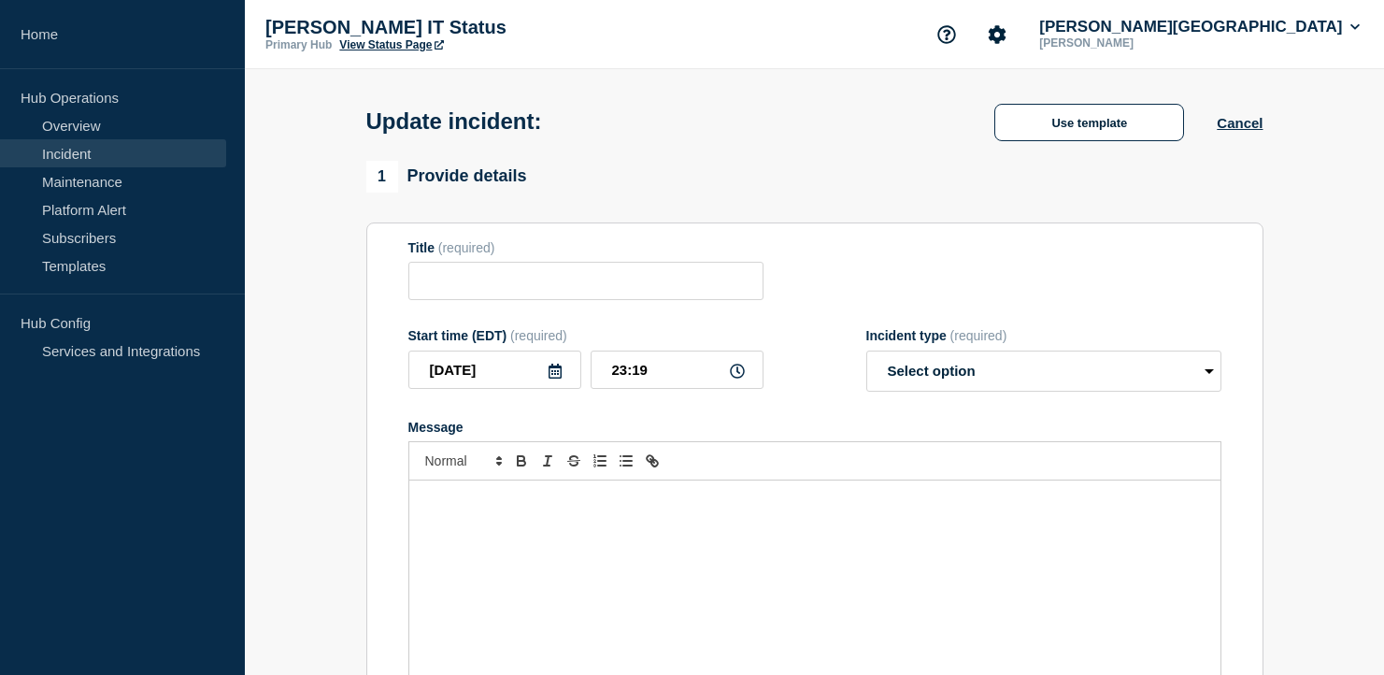
type input "Main Campus Internet is down - Many services affected"
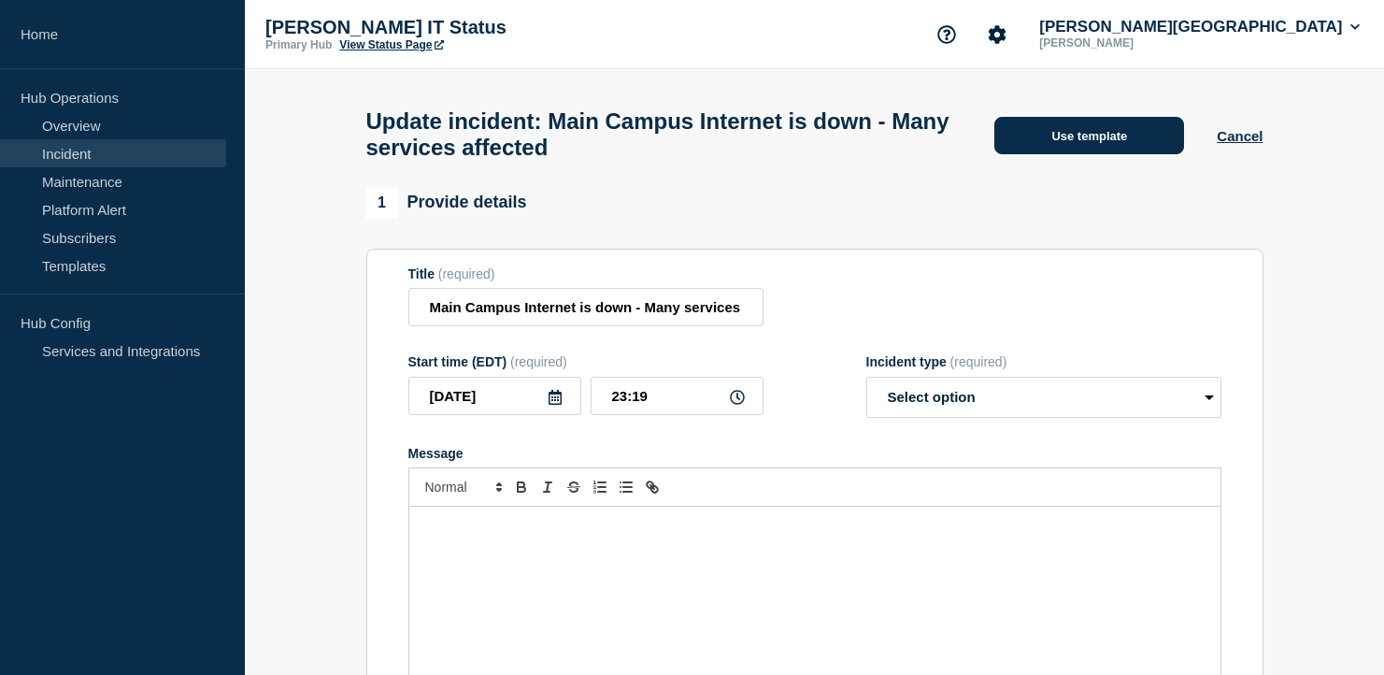
click at [1090, 144] on button "Use template" at bounding box center [1089, 135] width 190 height 37
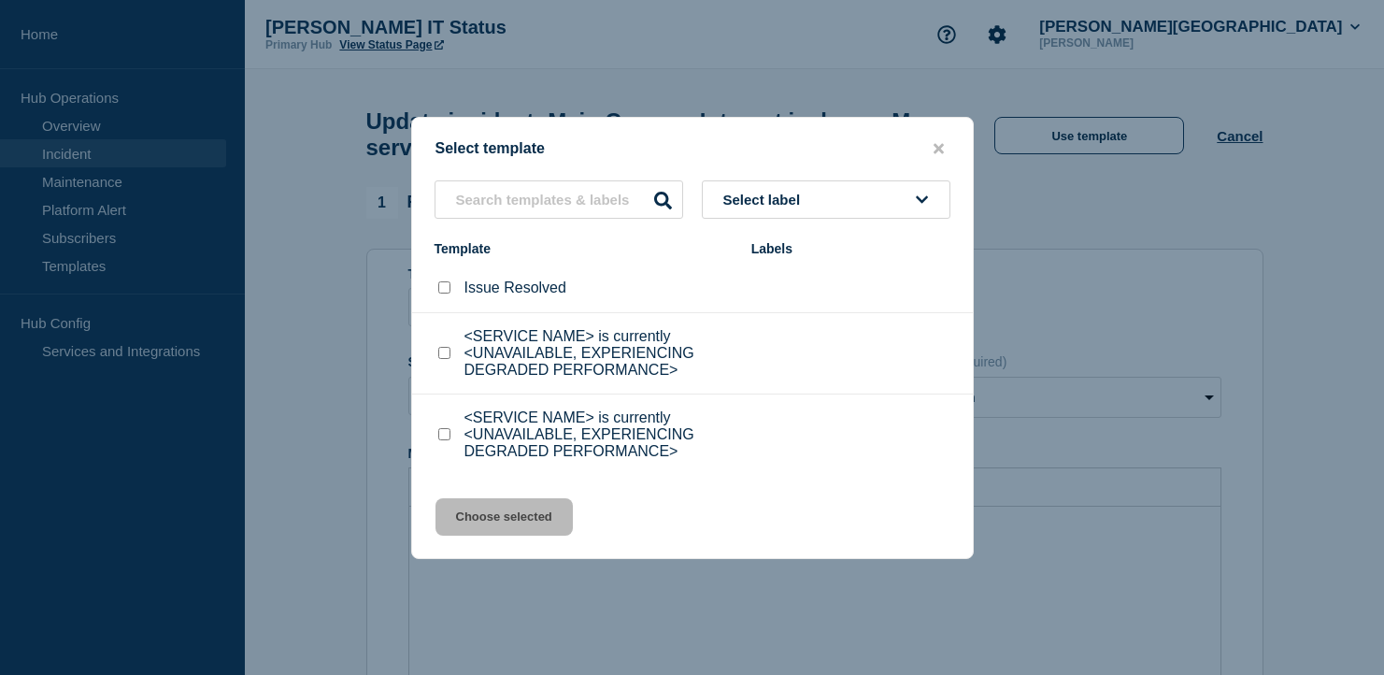
click at [444, 290] on input "Issue Resolved checkbox" at bounding box center [444, 287] width 12 height 12
checkbox input "true"
click at [500, 508] on button "Choose selected" at bounding box center [503, 516] width 137 height 37
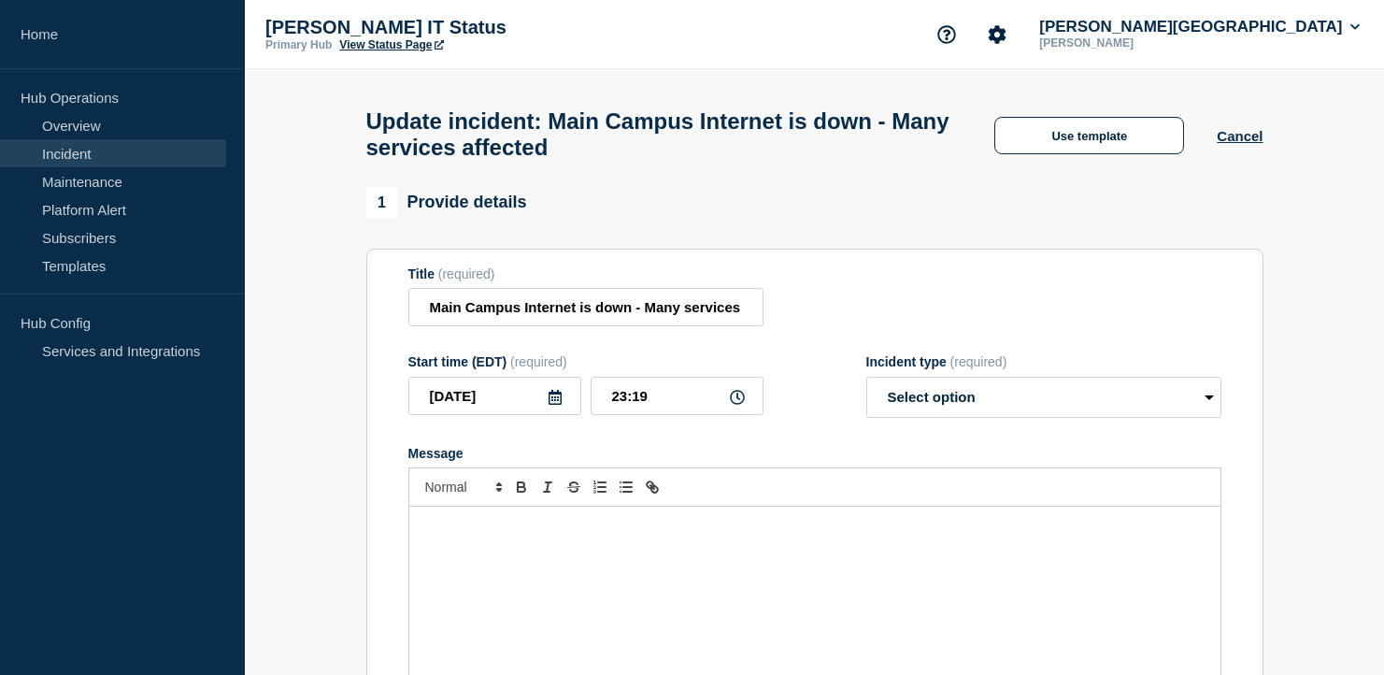
select select "resolved"
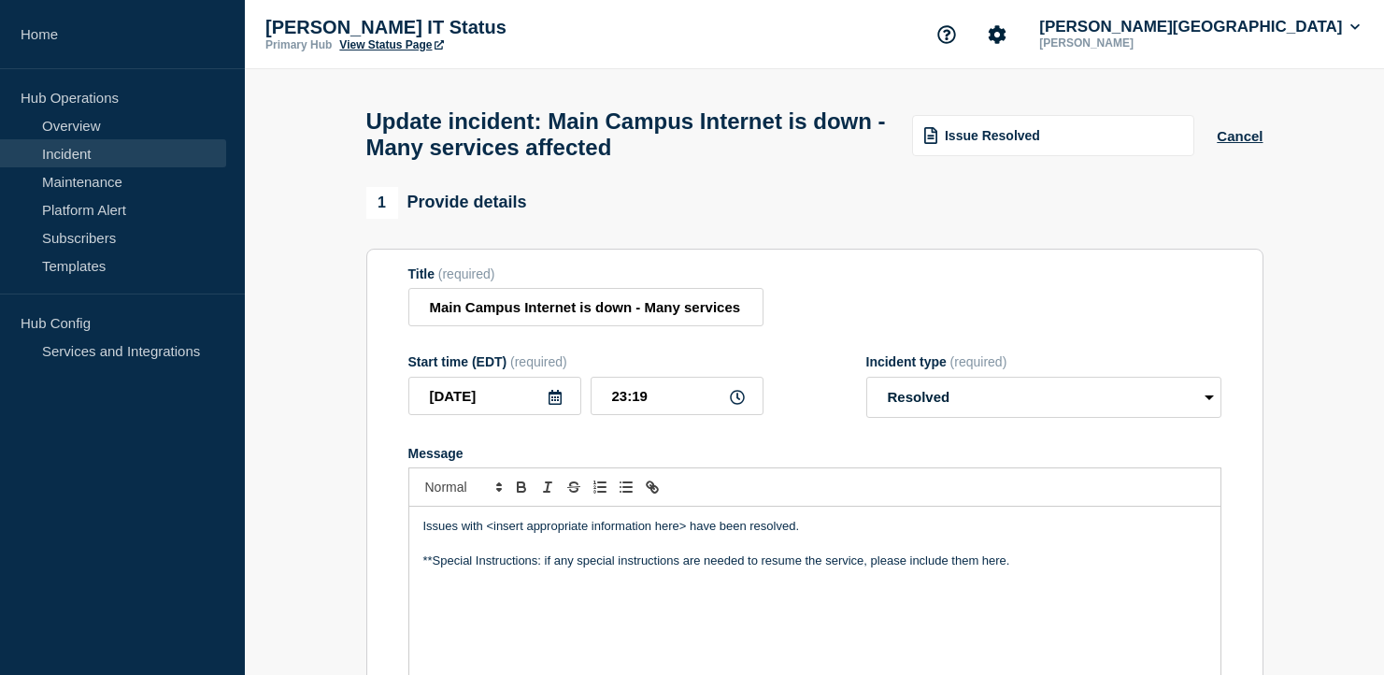
click at [681, 534] on p "Issues with <insert appropriate information here> have been resolved." at bounding box center [814, 526] width 783 height 17
drag, startPoint x: 683, startPoint y: 537, endPoint x: 489, endPoint y: 533, distance: 194.4
click at [489, 533] on p "Issues with <insert appropriate information here> have been resolved." at bounding box center [814, 526] width 783 height 17
click at [761, 531] on p "Issues with the internet have been resolved." at bounding box center [814, 526] width 783 height 17
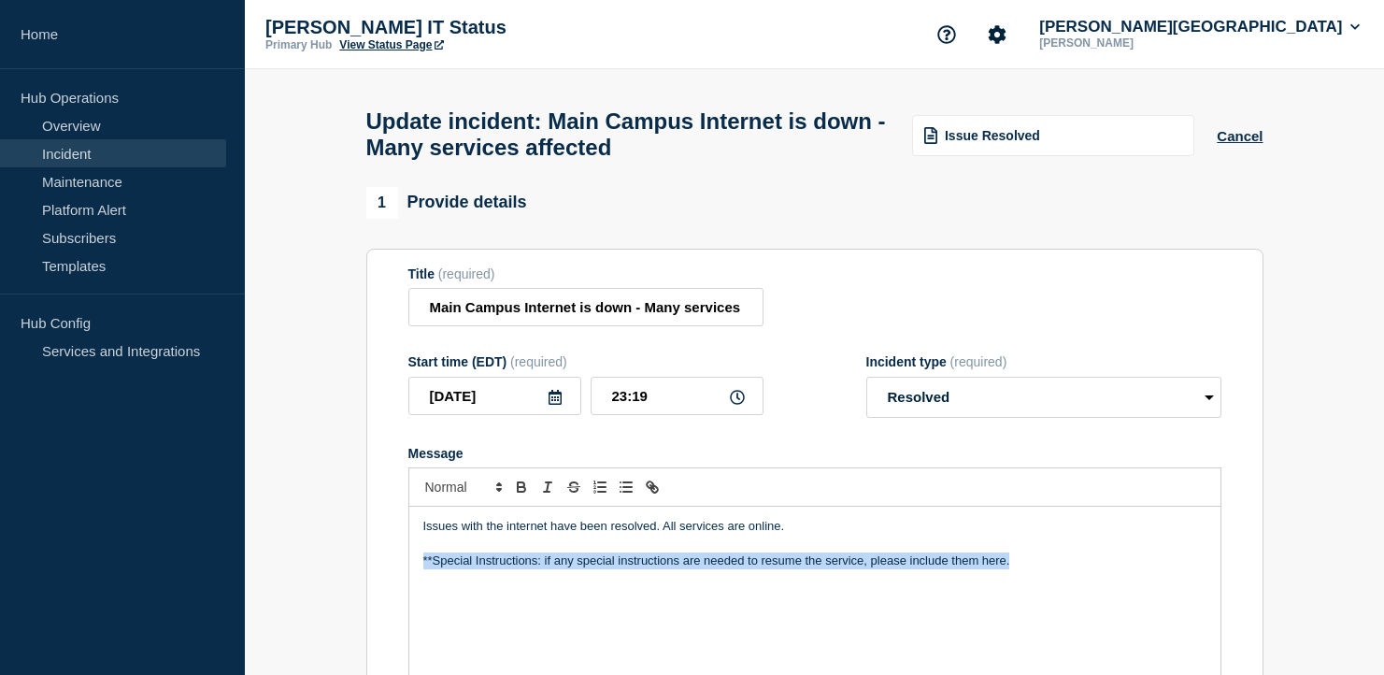
drag, startPoint x: 1054, startPoint y: 576, endPoint x: 258, endPoint y: 568, distance: 796.1
click at [258, 568] on section "1 Provide details Title (required) Main Campus Internet is down - Many services…" at bounding box center [814, 686] width 1139 height 998
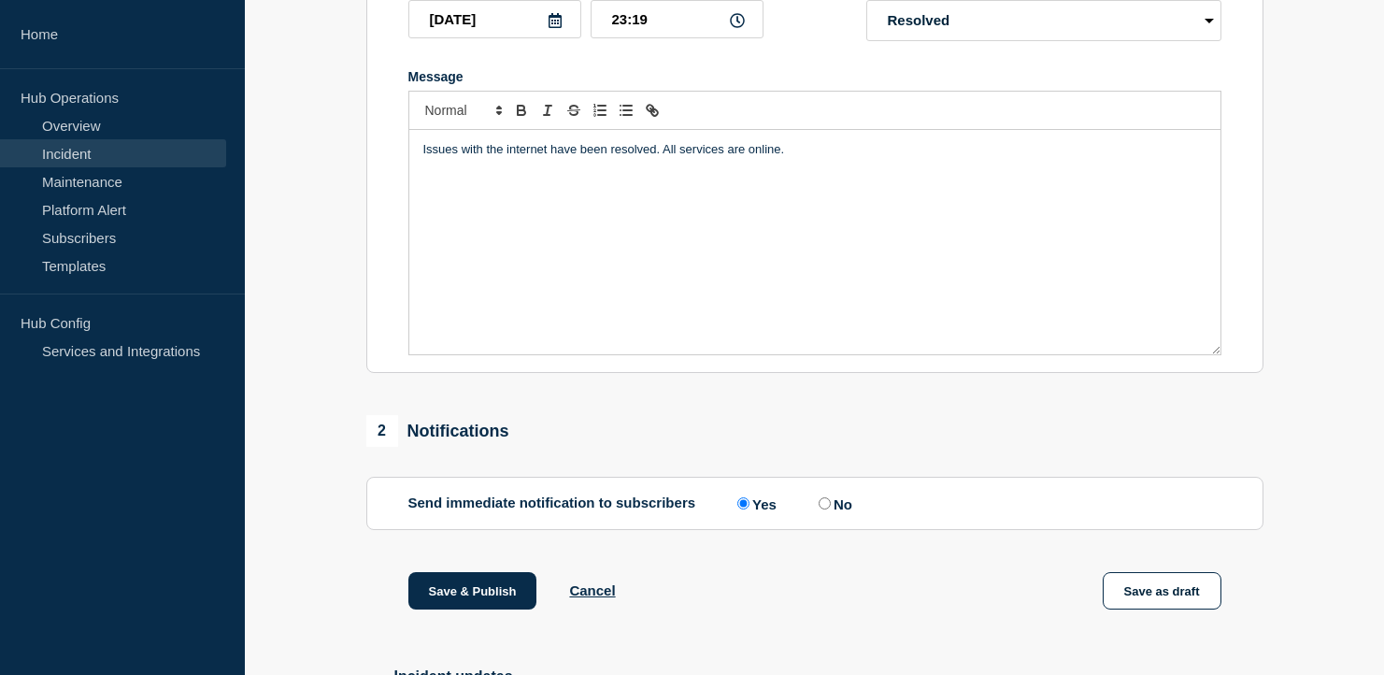
scroll to position [552, 0]
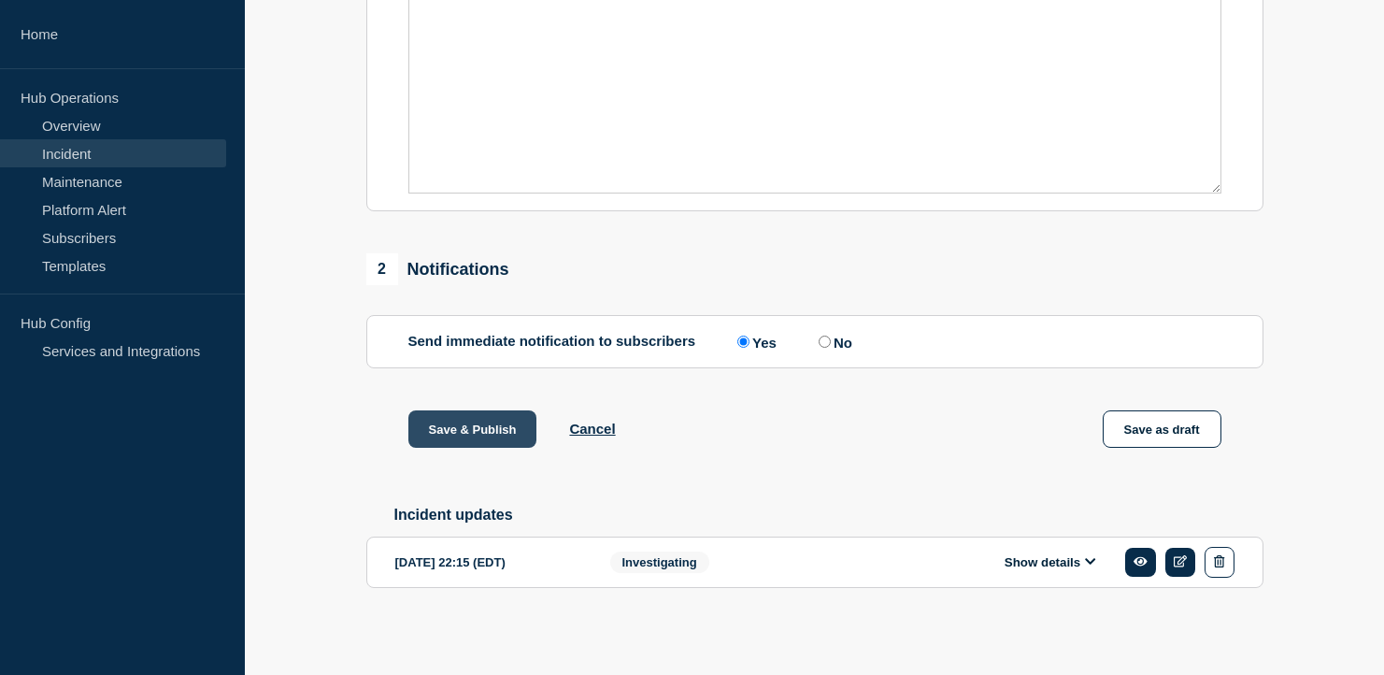
click at [477, 416] on button "Save & Publish" at bounding box center [472, 428] width 129 height 37
